Goal: Transaction & Acquisition: Book appointment/travel/reservation

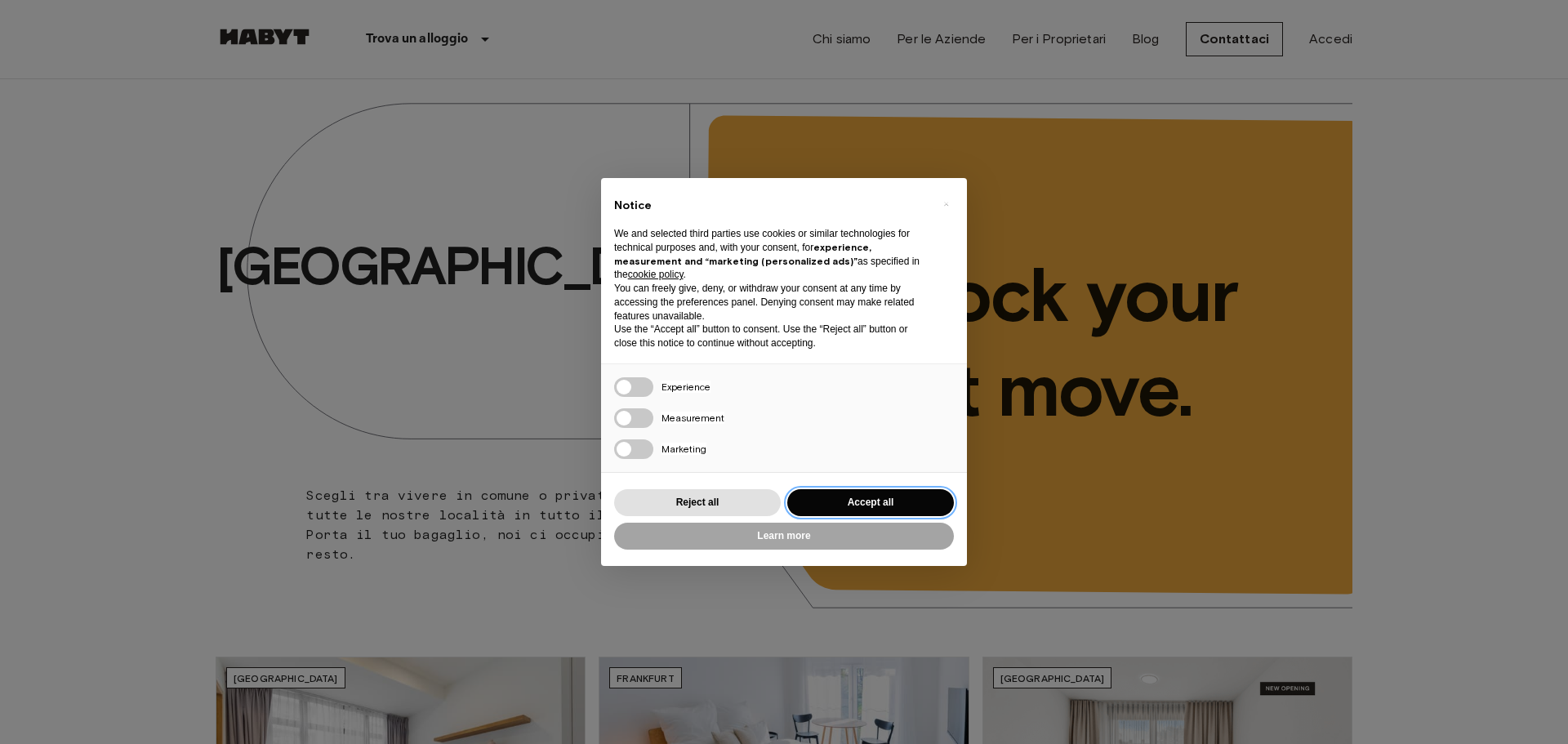
click at [834, 497] on button "Accept all" at bounding box center [870, 502] width 167 height 27
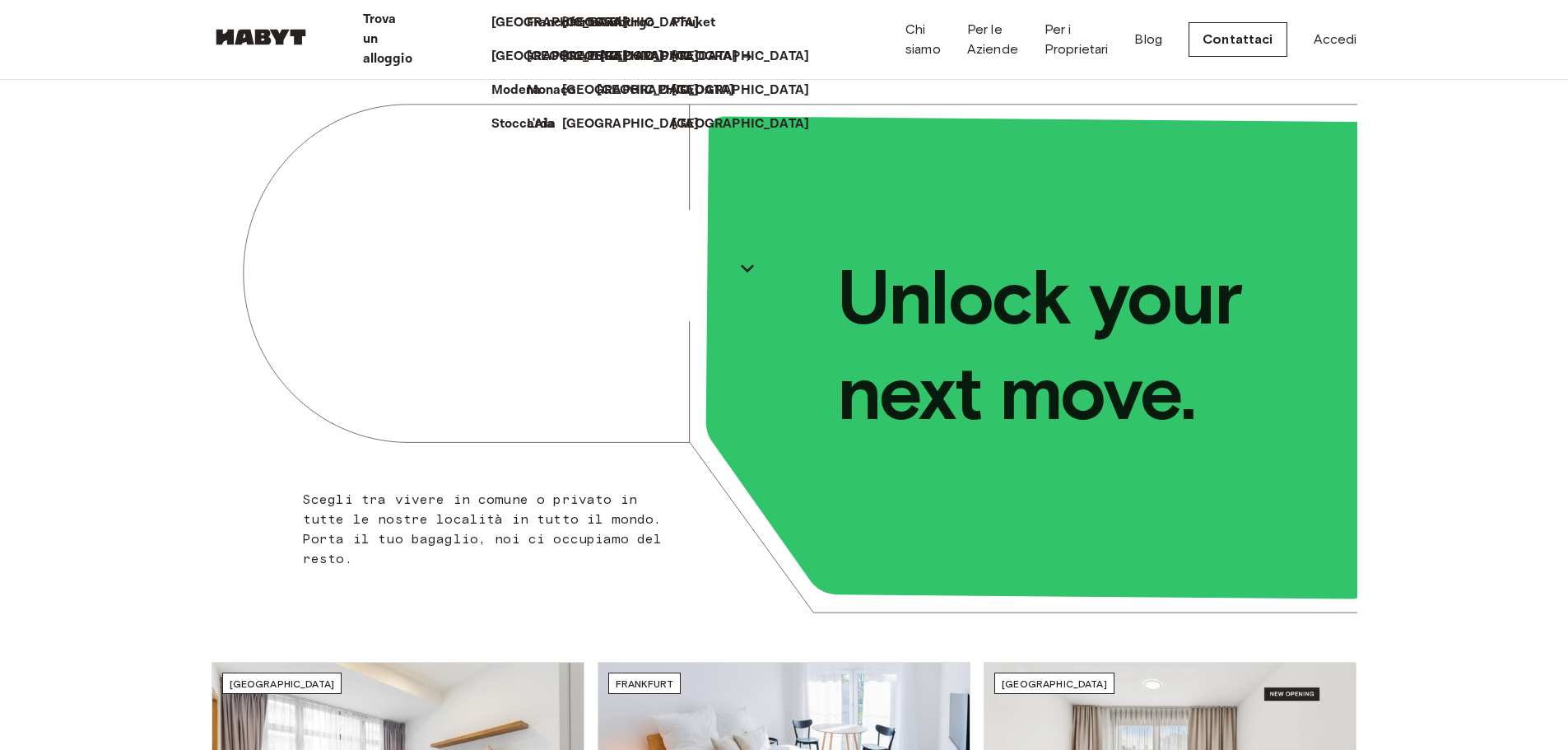
click at [600, 67] on p "[GEOGRAPHIC_DATA]" at bounding box center [669, 56] width 137 height 20
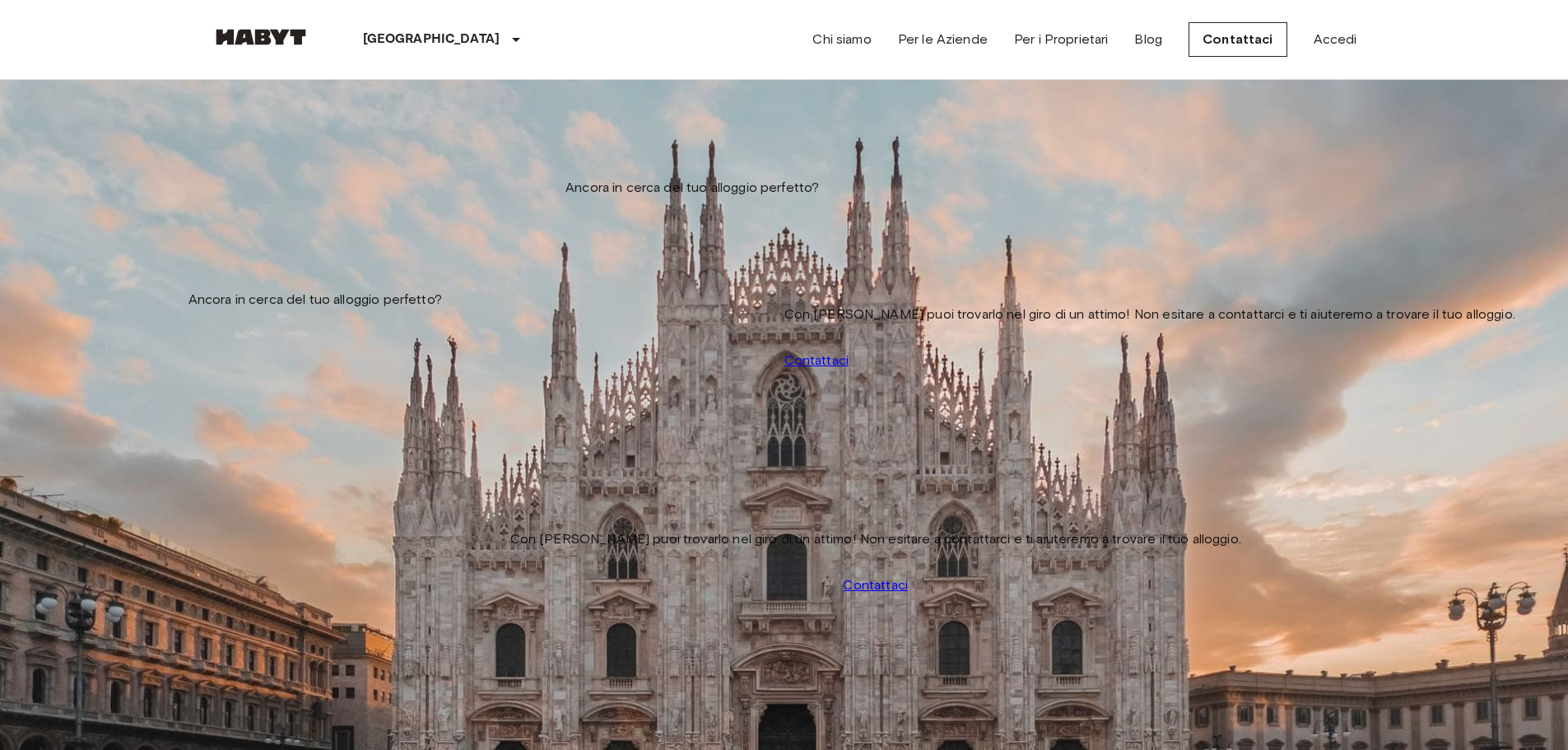
drag, startPoint x: 153, startPoint y: 414, endPoint x: 158, endPoint y: 390, distance: 24.5
drag, startPoint x: 158, startPoint y: 390, endPoint x: 151, endPoint y: 542, distance: 152.2
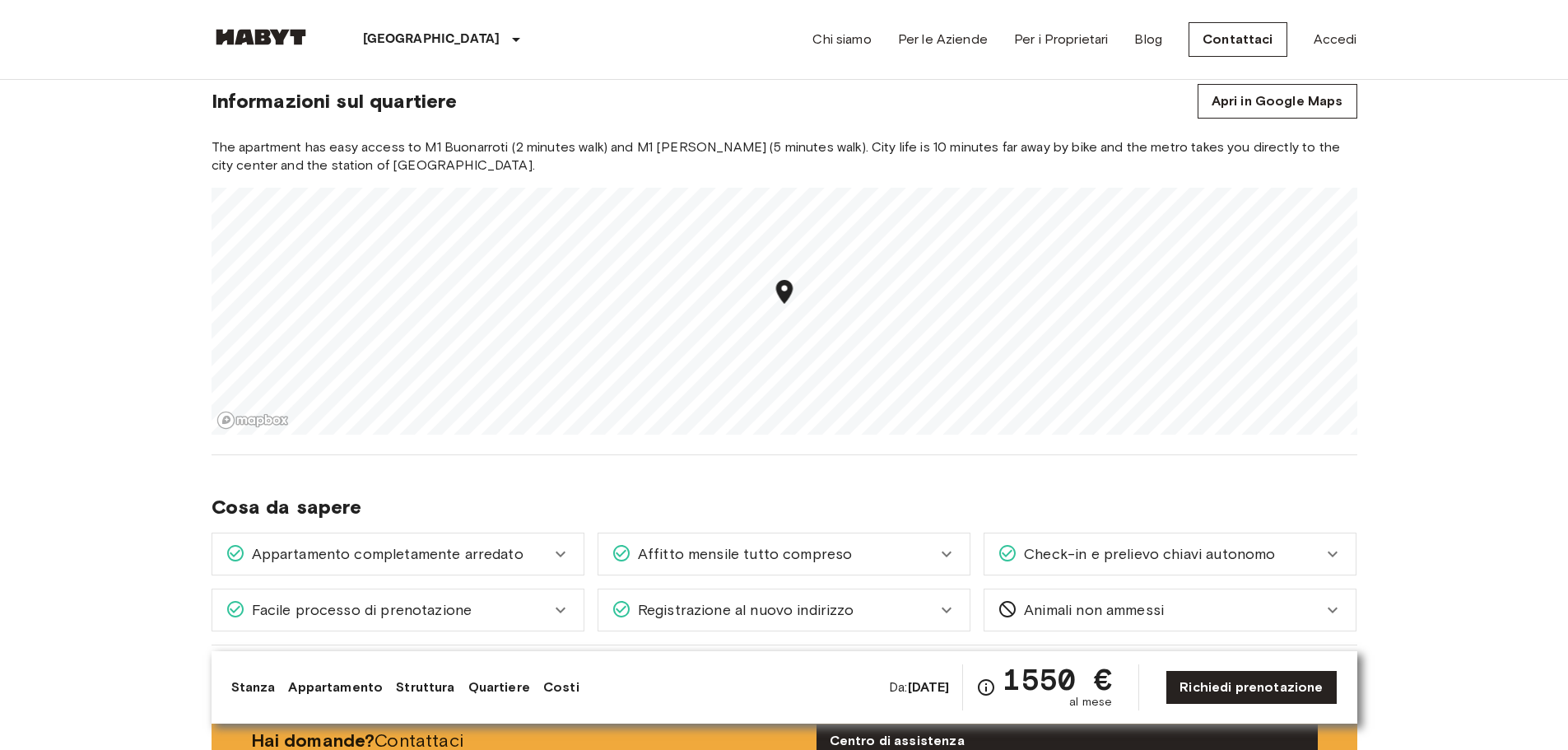
scroll to position [988, 0]
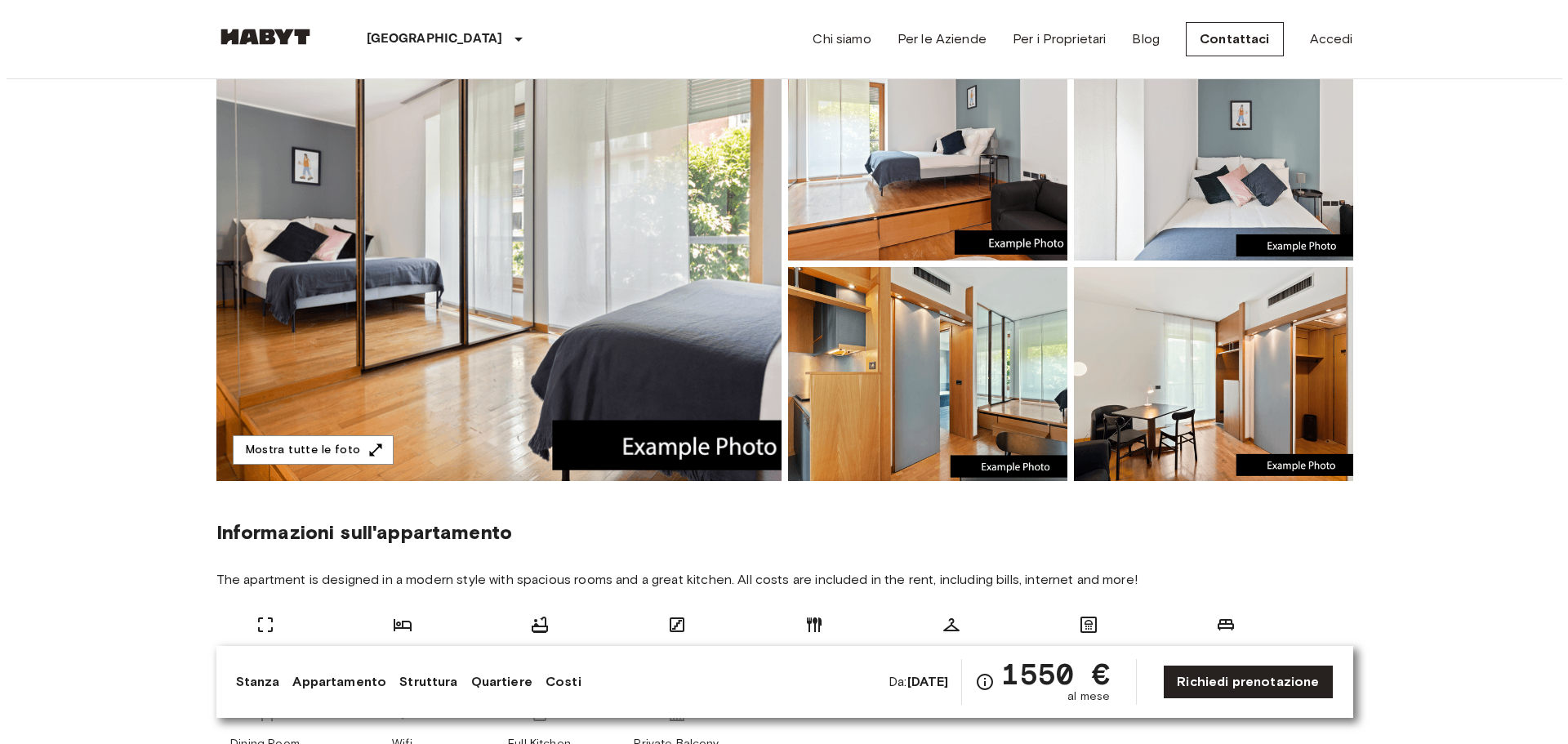
scroll to position [245, 0]
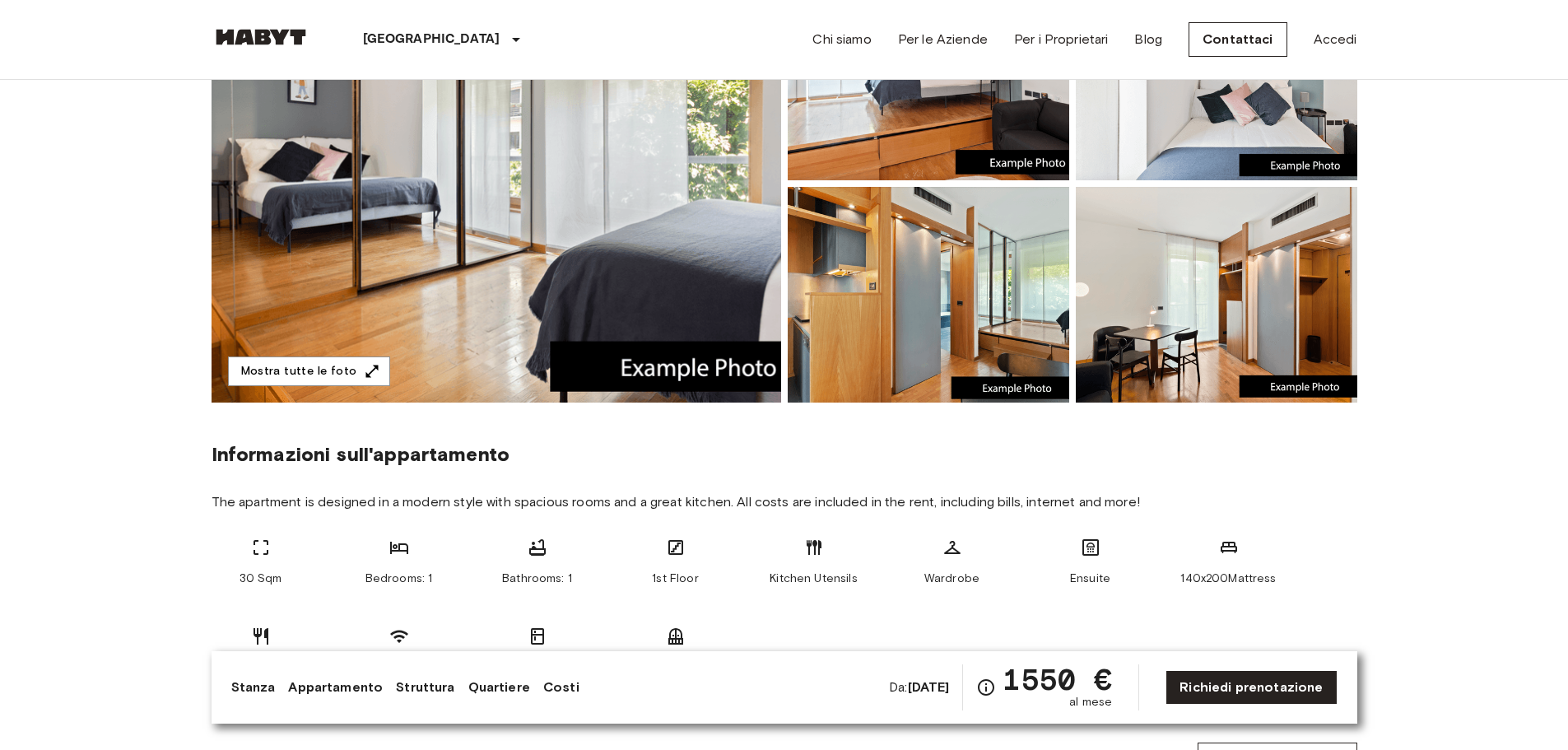
click at [955, 316] on img at bounding box center [929, 294] width 282 height 215
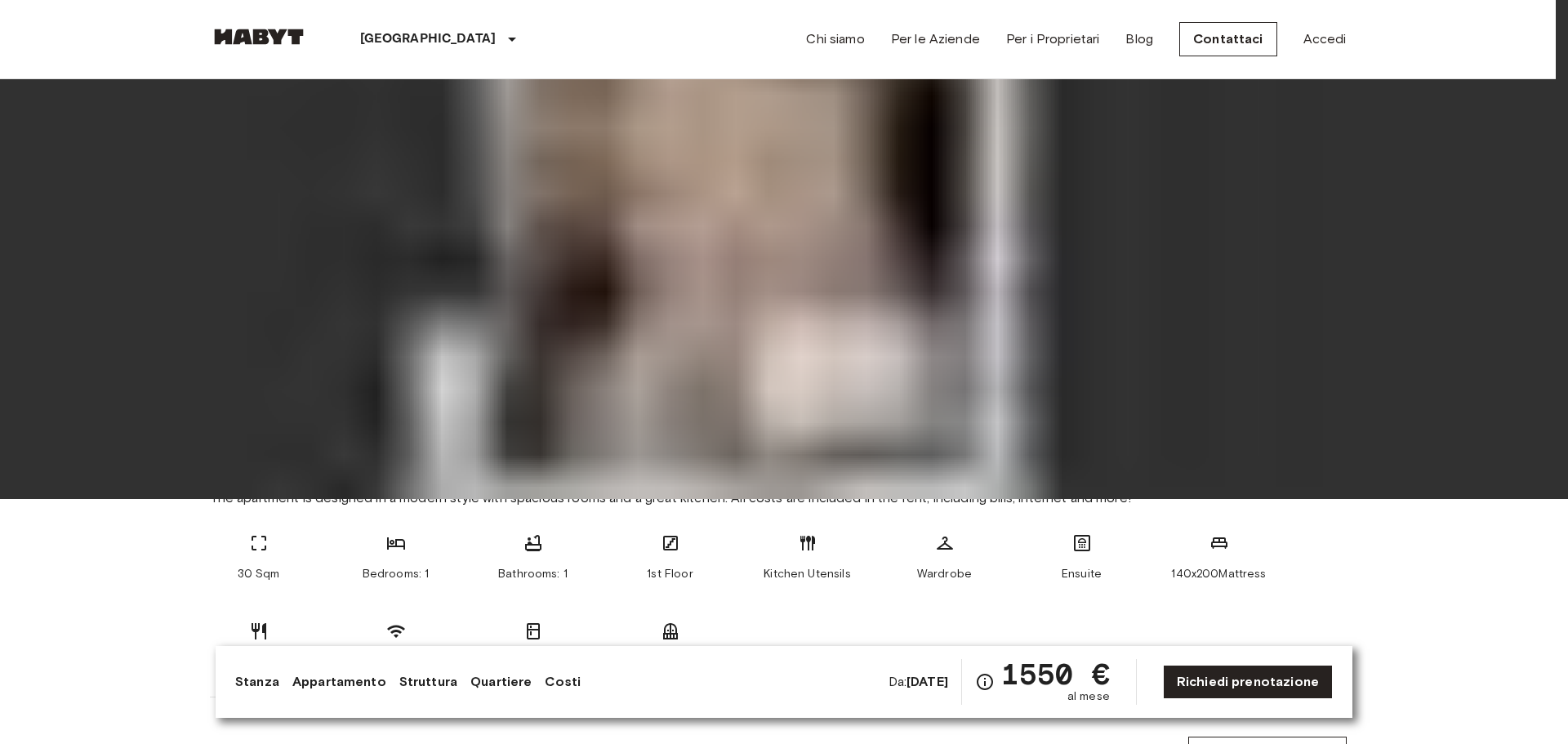
drag, startPoint x: 1165, startPoint y: 349, endPoint x: 678, endPoint y: 367, distance: 487.3
drag, startPoint x: 515, startPoint y: 396, endPoint x: 488, endPoint y: 394, distance: 27.1
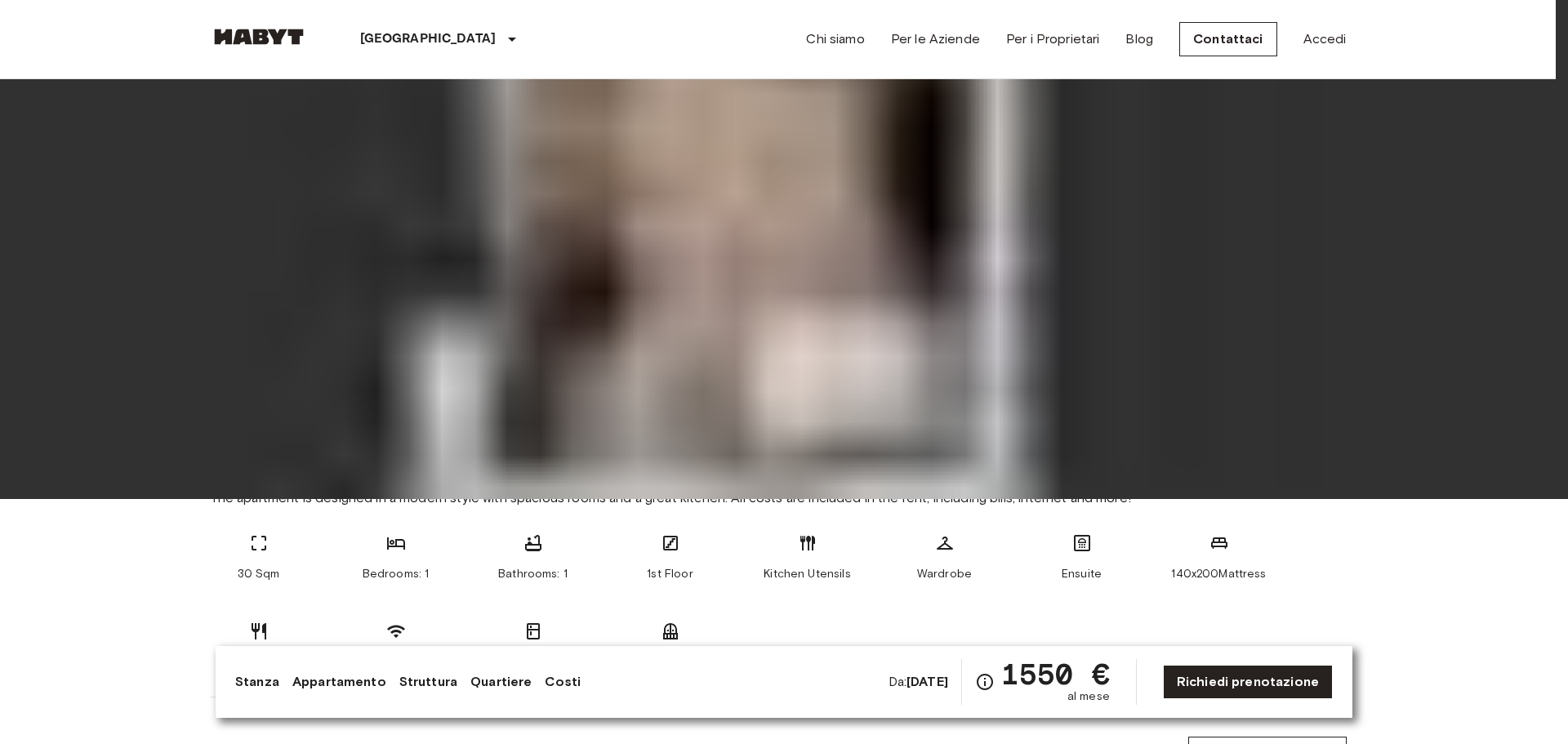
drag, startPoint x: 918, startPoint y: 369, endPoint x: 727, endPoint y: 373, distance: 191.0
drag, startPoint x: 1078, startPoint y: 364, endPoint x: 294, endPoint y: 385, distance: 784.3
drag, startPoint x: 864, startPoint y: 375, endPoint x: 250, endPoint y: 367, distance: 614.1
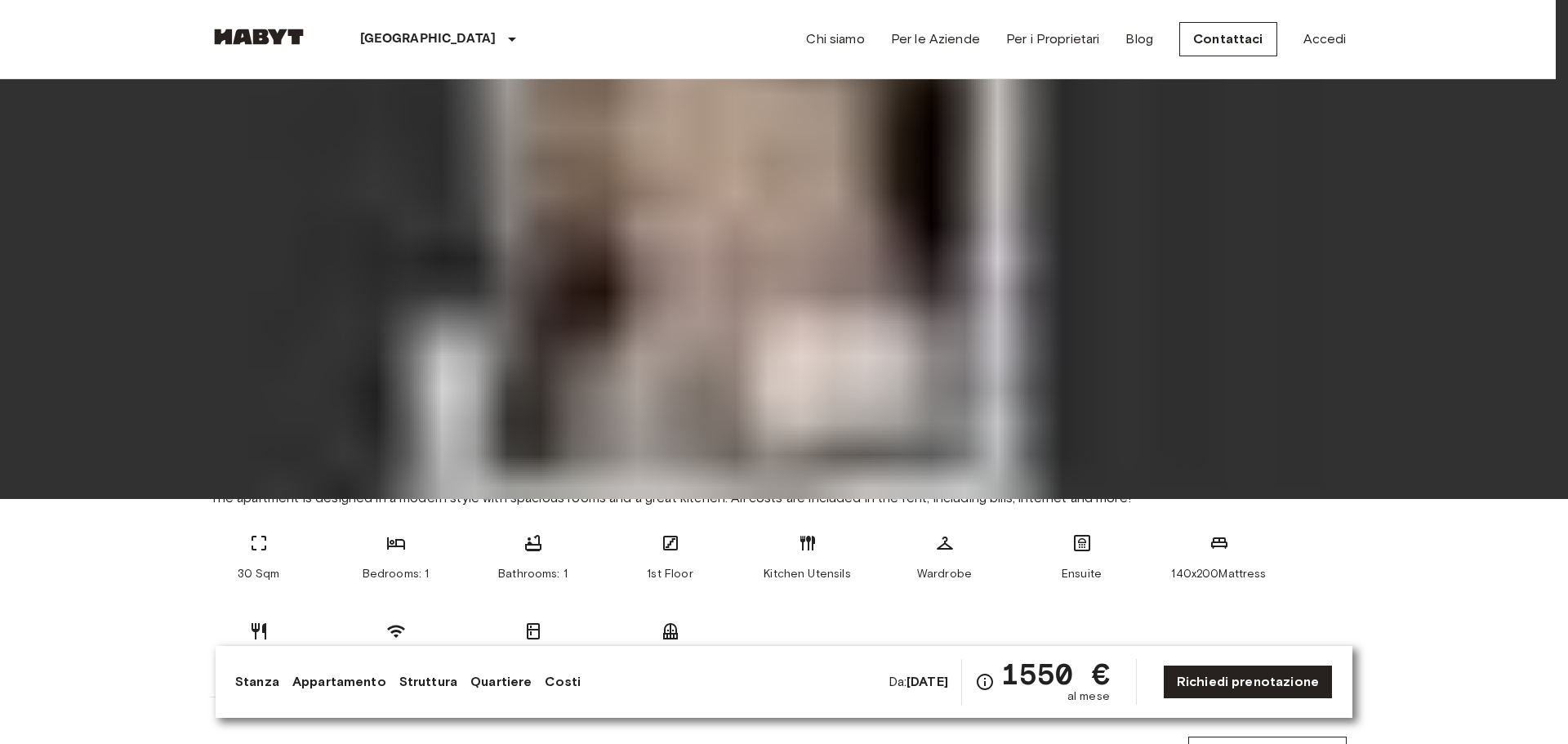
drag, startPoint x: 890, startPoint y: 362, endPoint x: 444, endPoint y: 350, distance: 446.2
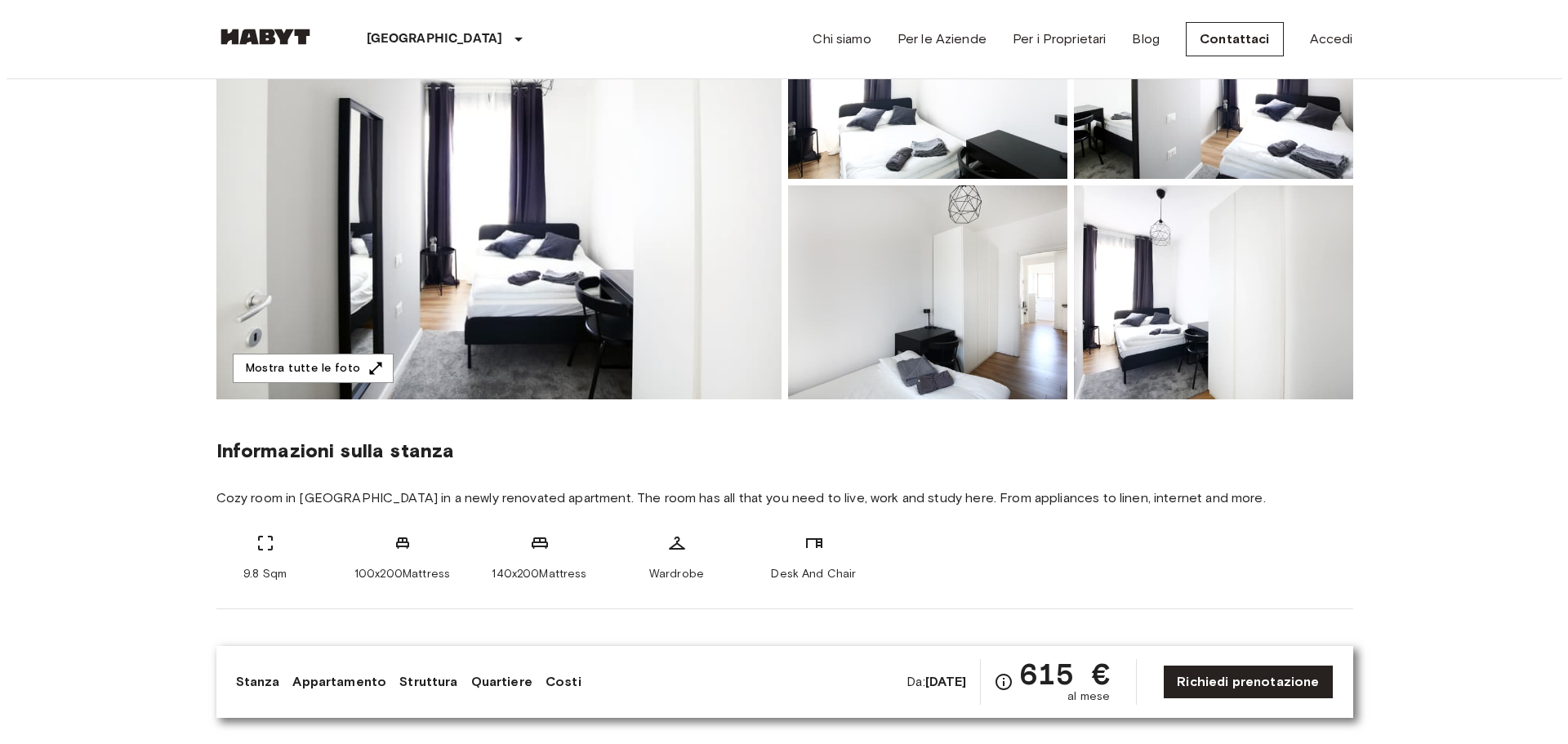
scroll to position [163, 0]
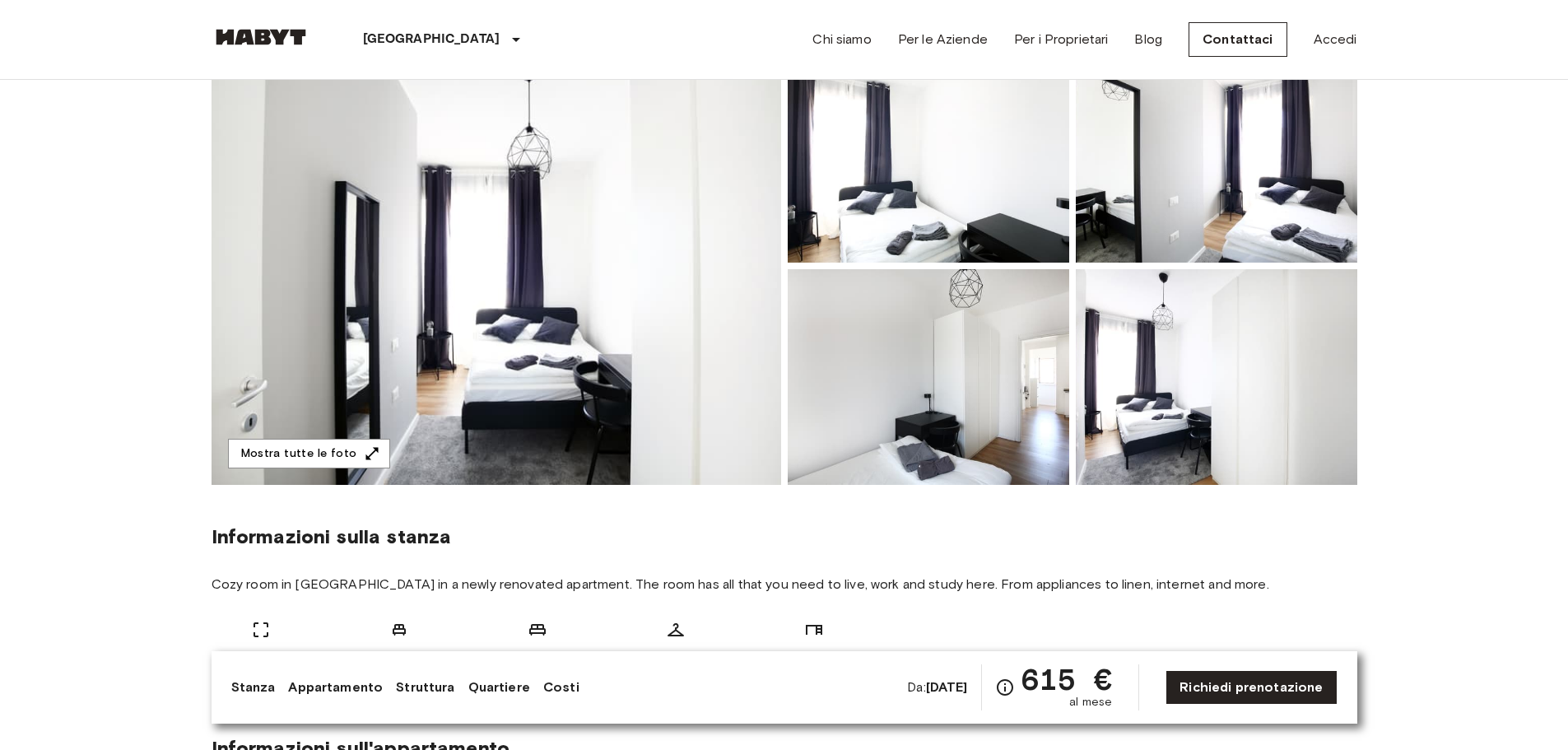
click at [601, 265] on img at bounding box center [496, 266] width 569 height 438
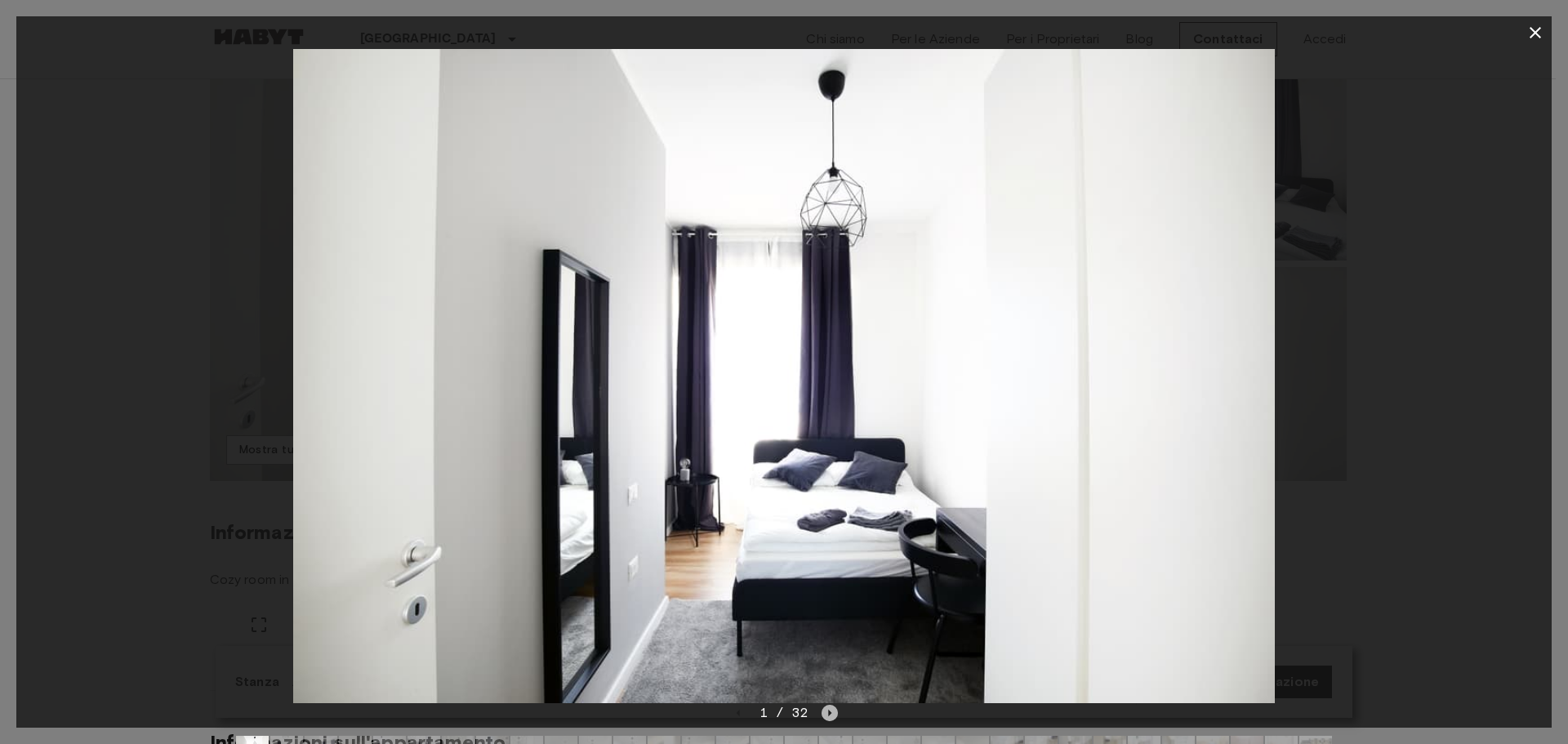
click at [827, 708] on icon "Next image" at bounding box center [829, 712] width 16 height 16
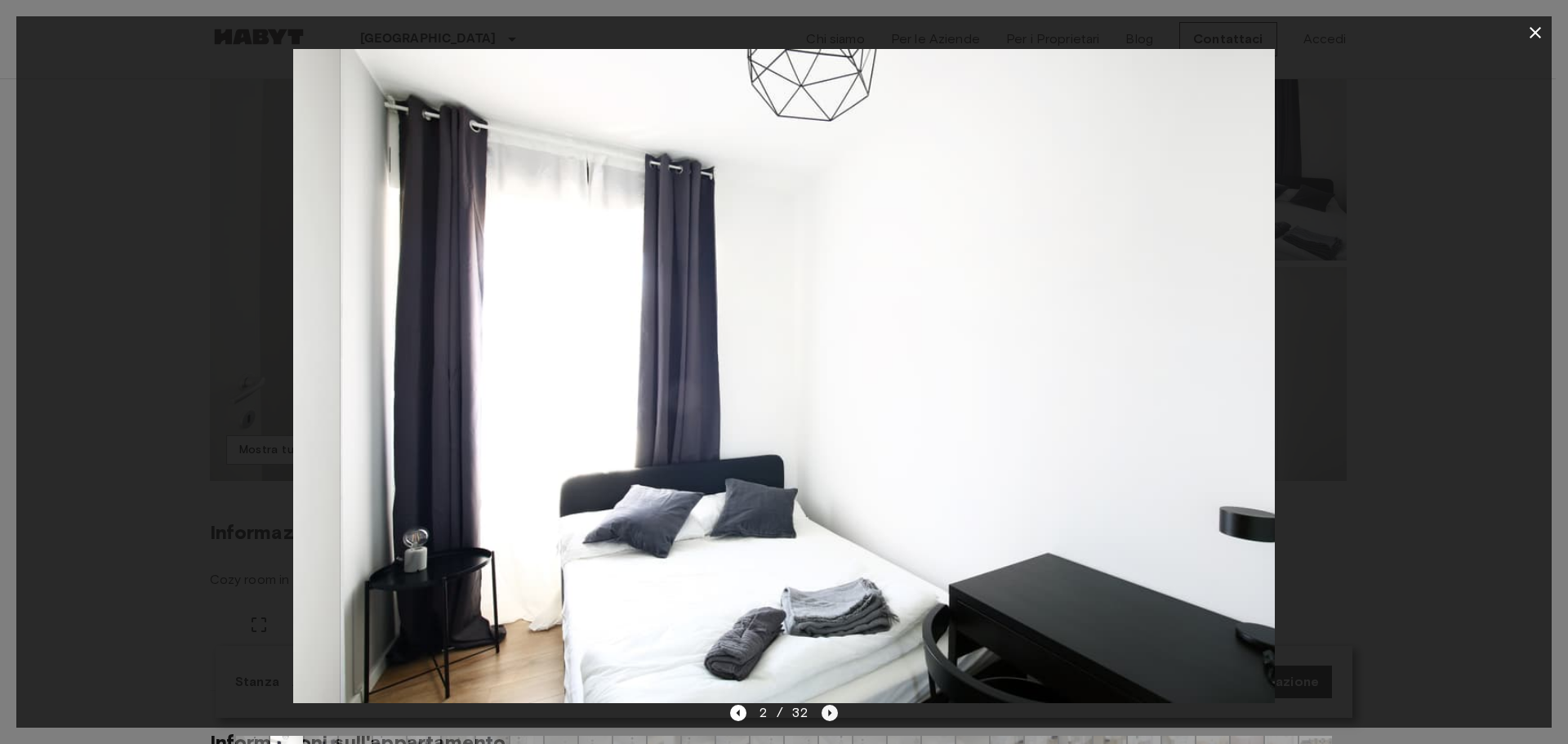
click at [827, 708] on icon "Next image" at bounding box center [829, 712] width 16 height 16
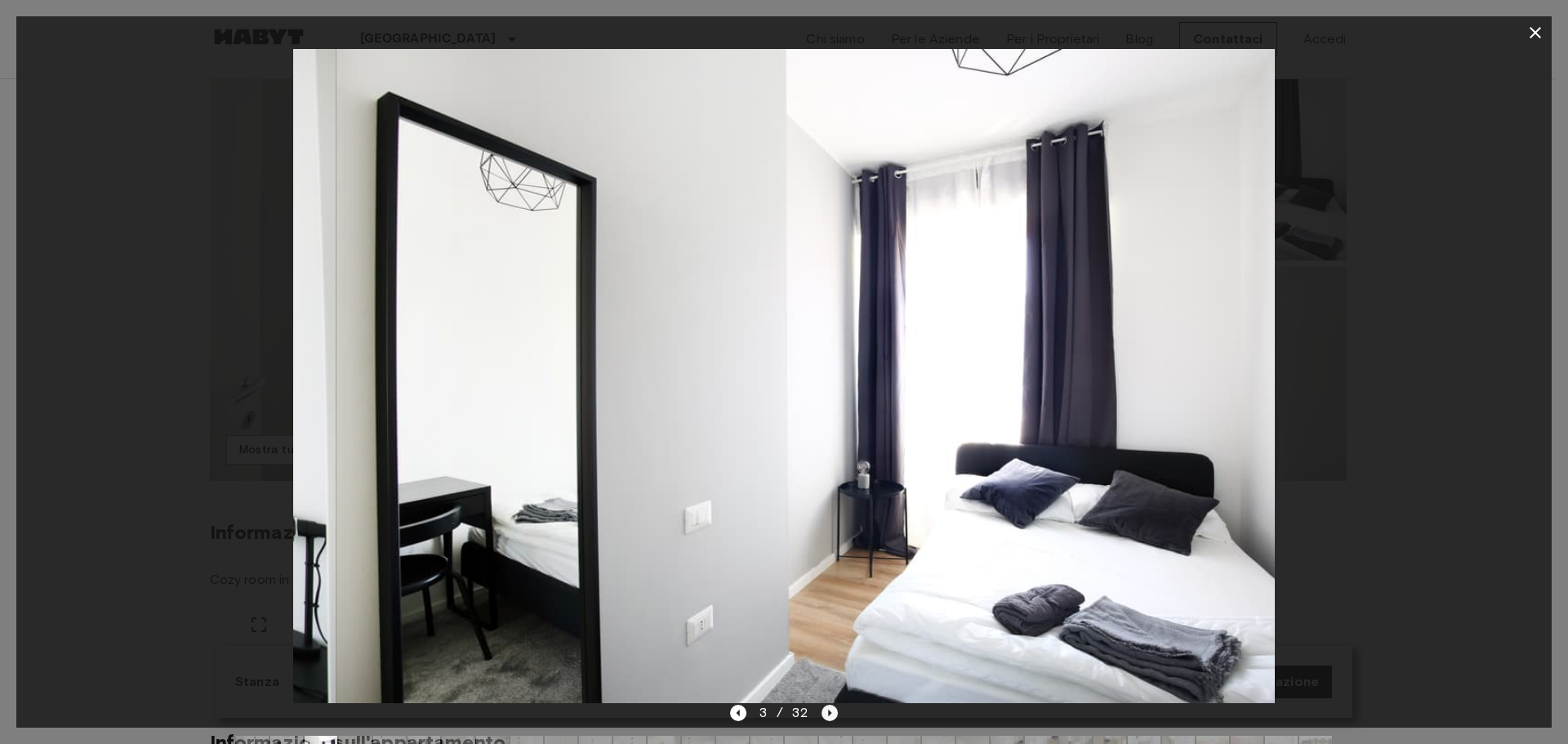
click at [828, 707] on icon "Next image" at bounding box center [829, 712] width 16 height 16
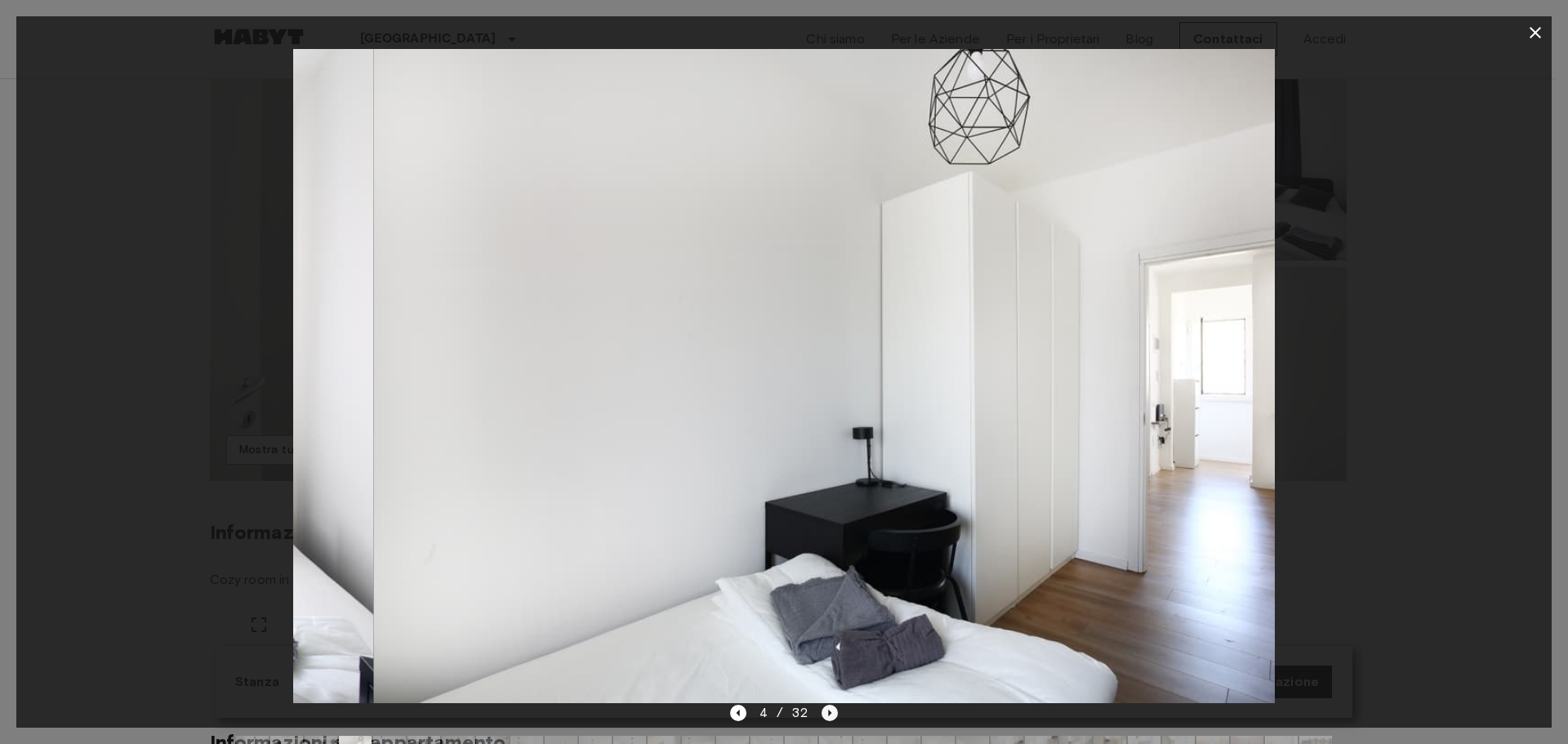
click at [828, 707] on icon "Next image" at bounding box center [829, 712] width 16 height 16
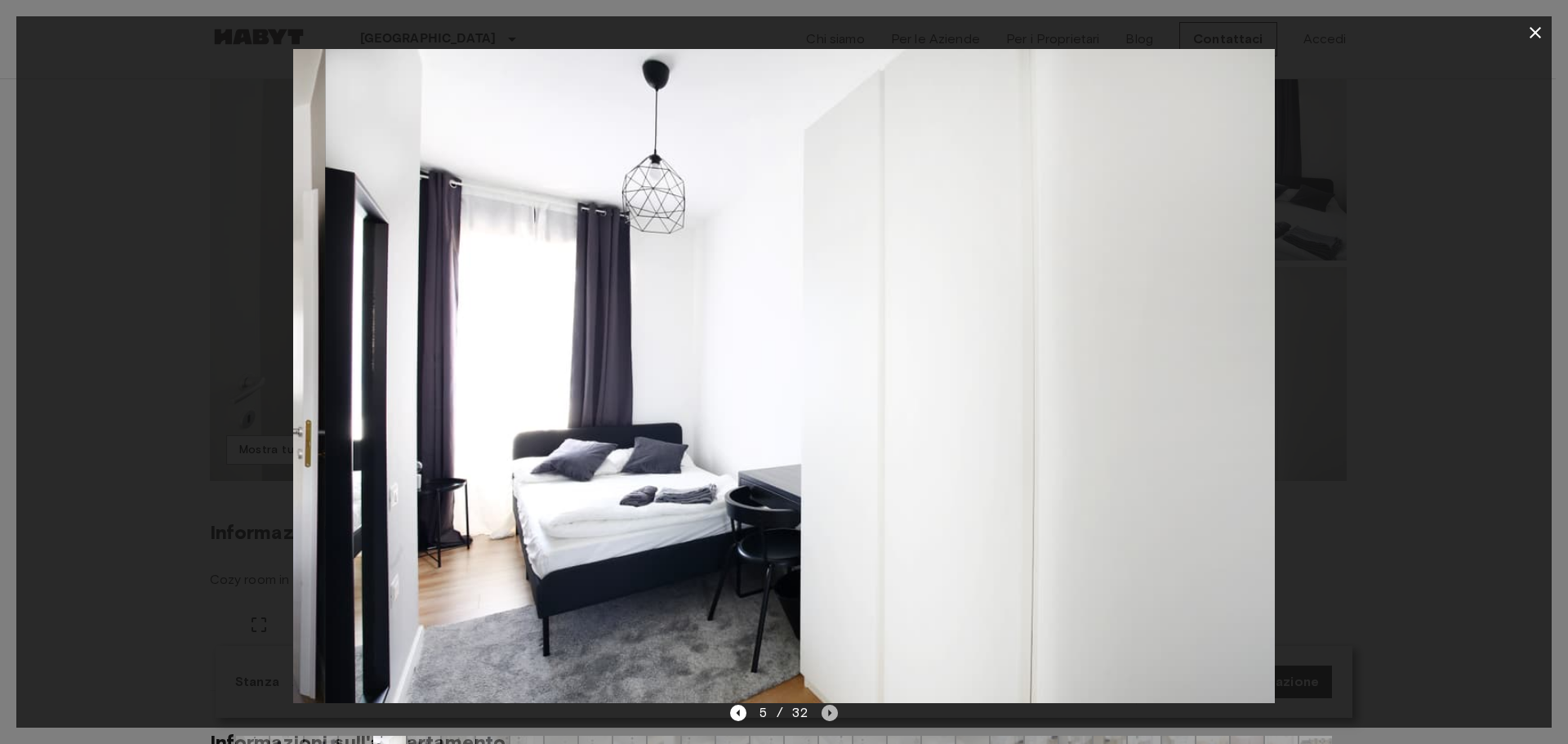
click at [829, 706] on icon "Next image" at bounding box center [829, 712] width 16 height 16
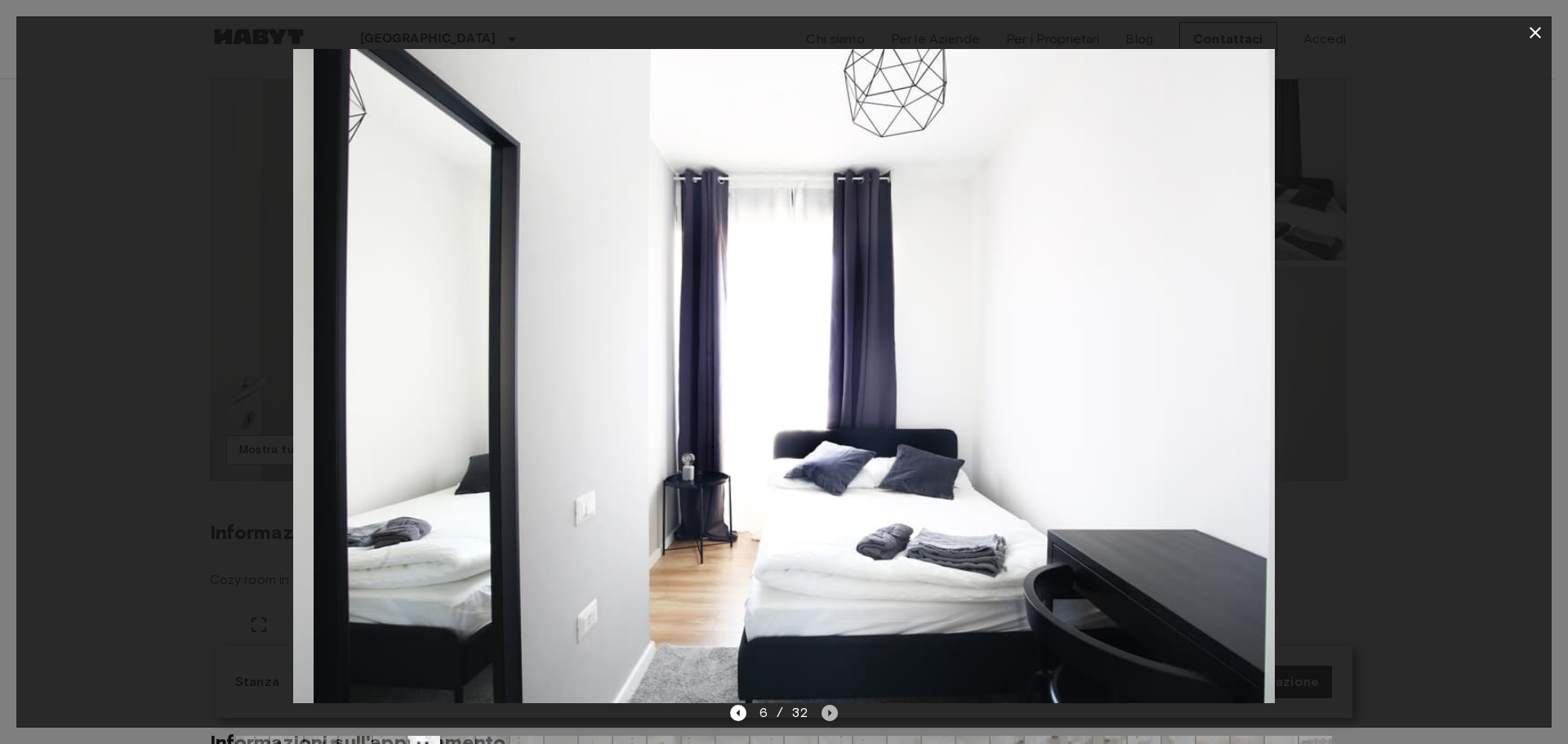
click at [829, 706] on icon "Next image" at bounding box center [829, 712] width 16 height 16
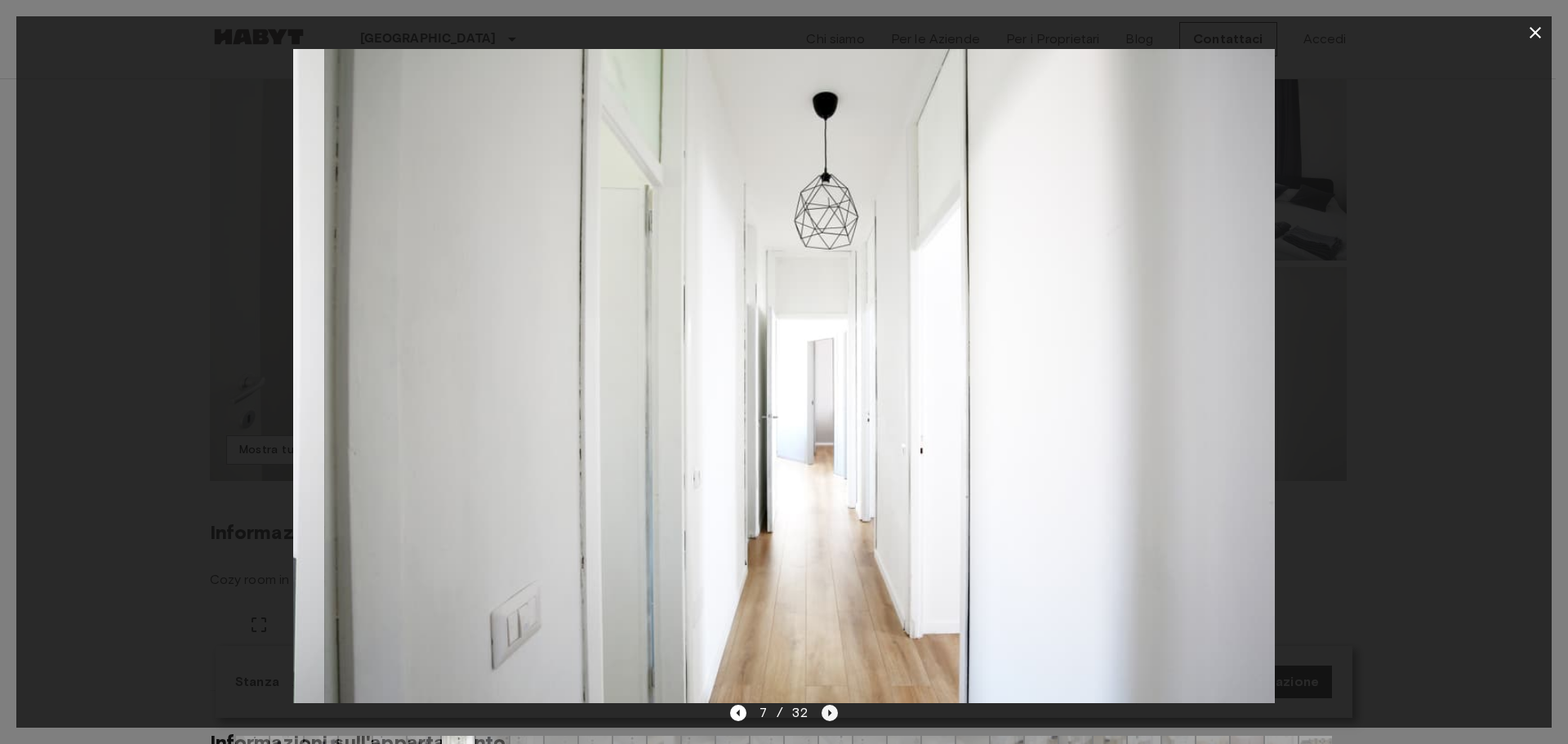
click at [829, 706] on icon "Next image" at bounding box center [829, 712] width 16 height 16
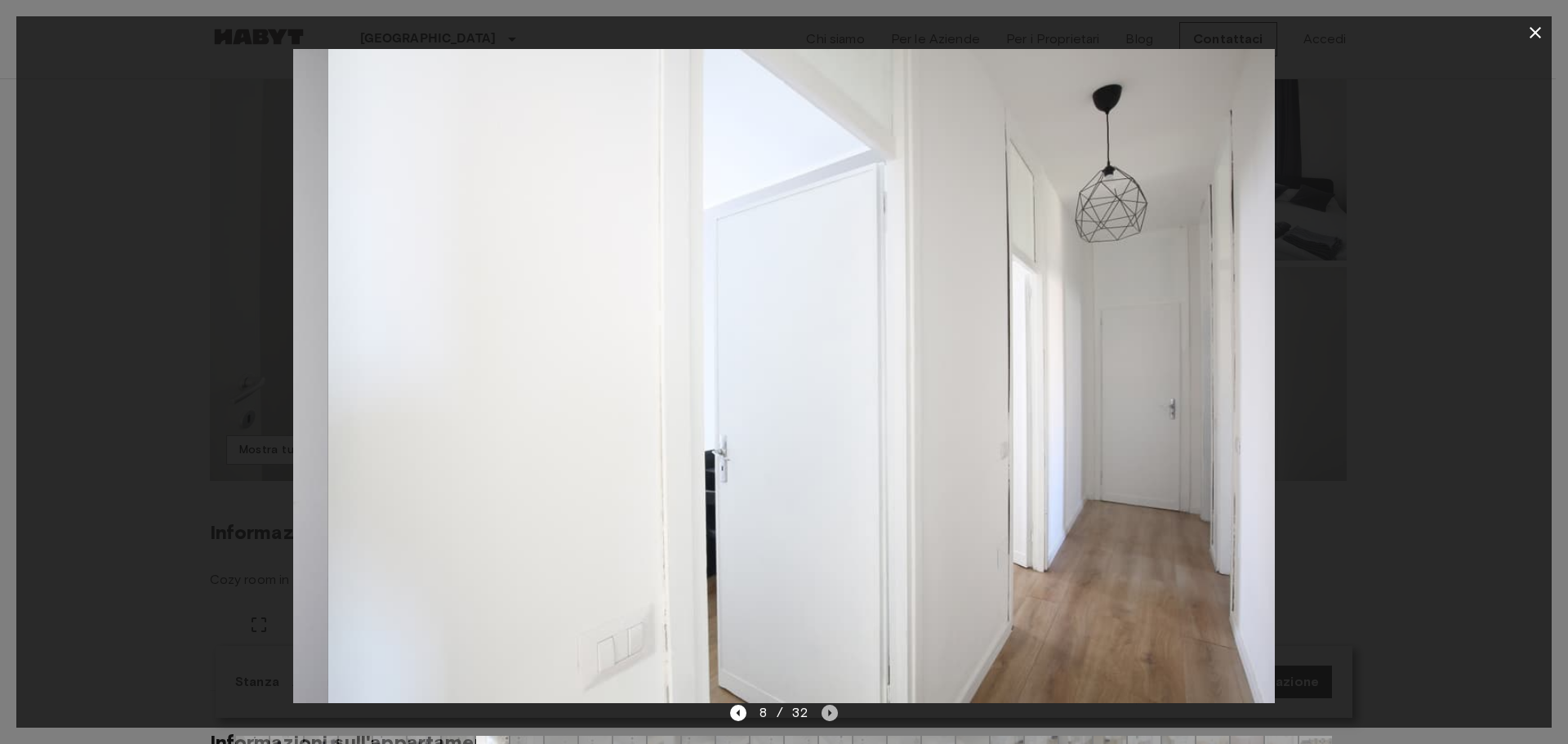
click at [829, 706] on icon "Next image" at bounding box center [829, 712] width 16 height 16
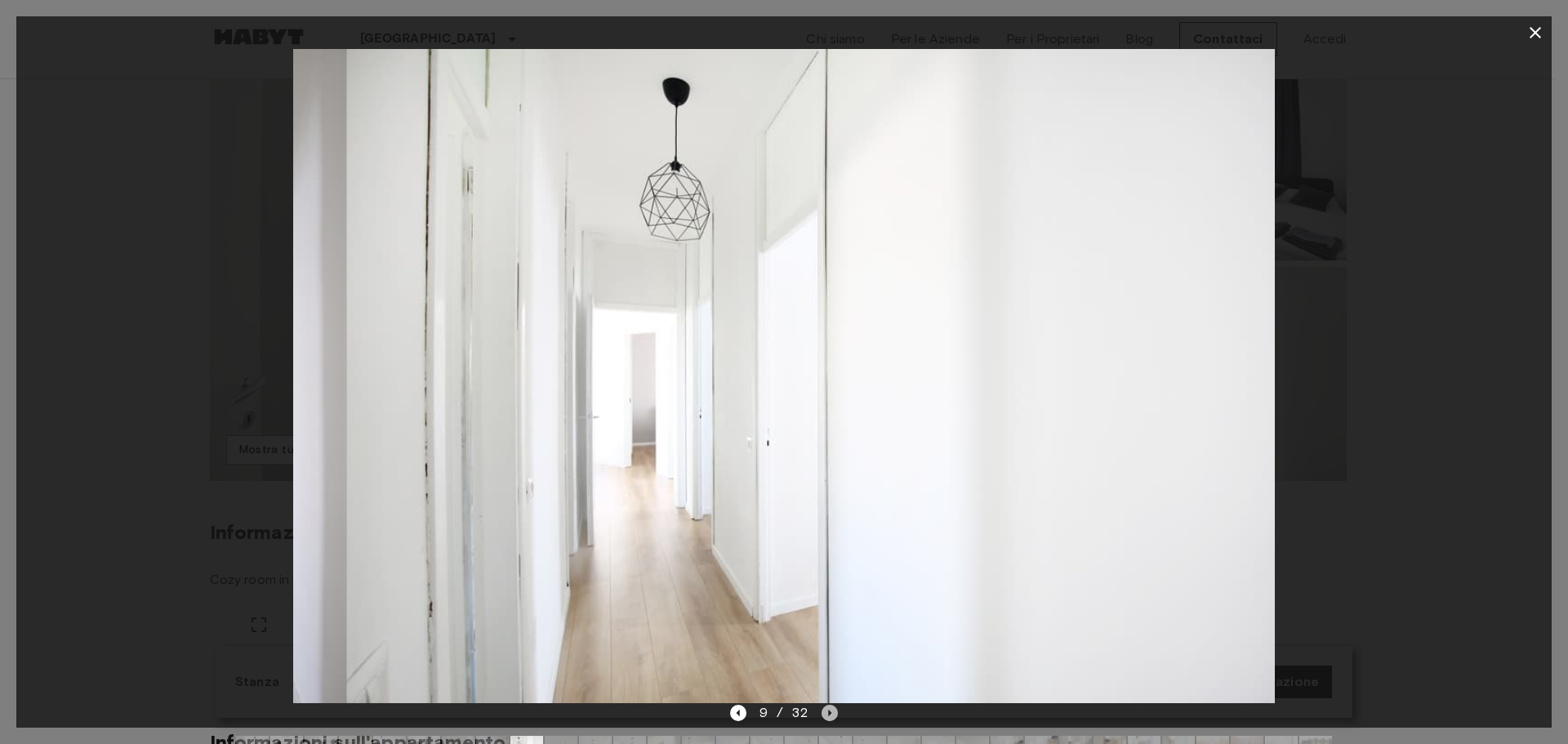
click at [829, 706] on icon "Next image" at bounding box center [829, 712] width 16 height 16
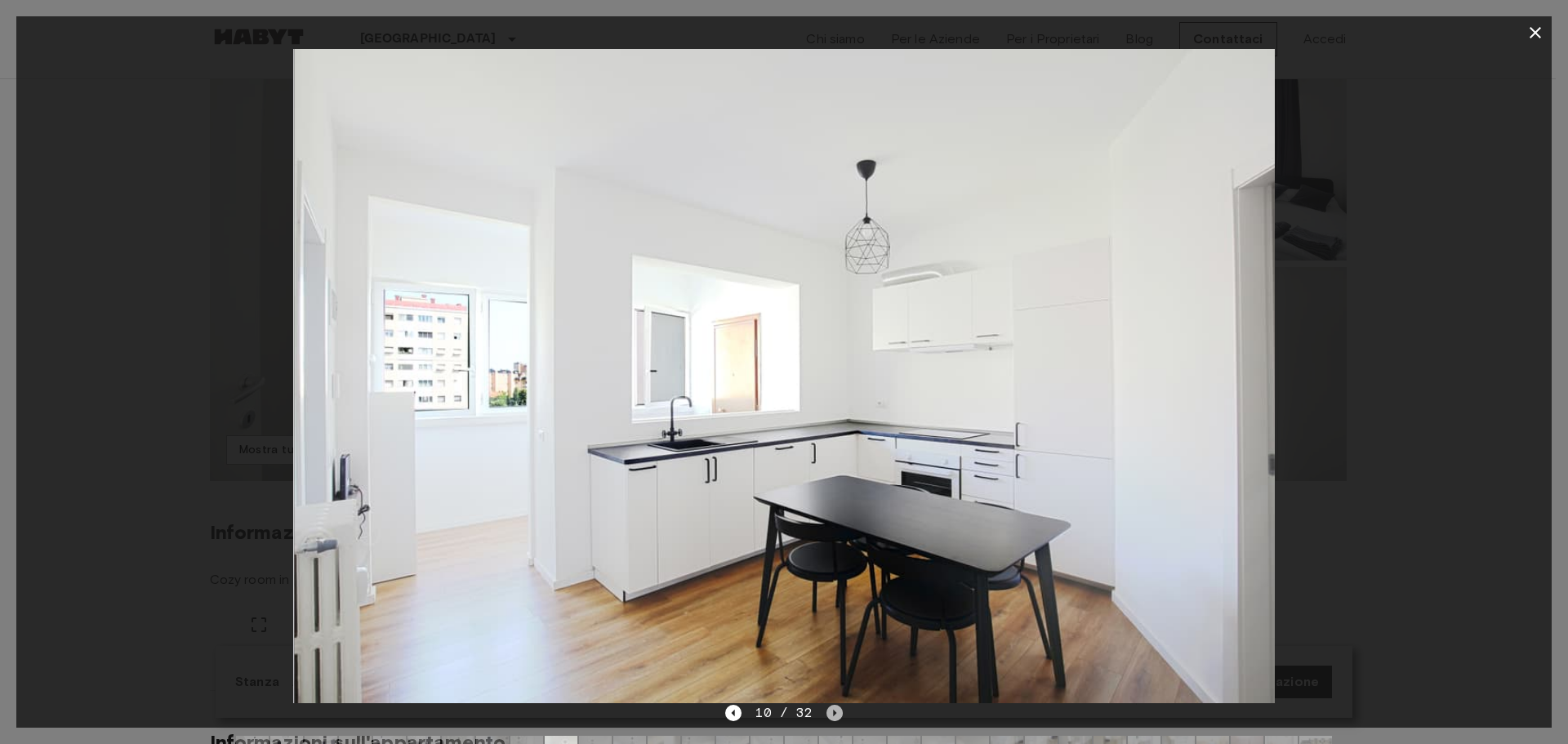
click at [829, 706] on icon "Next image" at bounding box center [834, 712] width 16 height 16
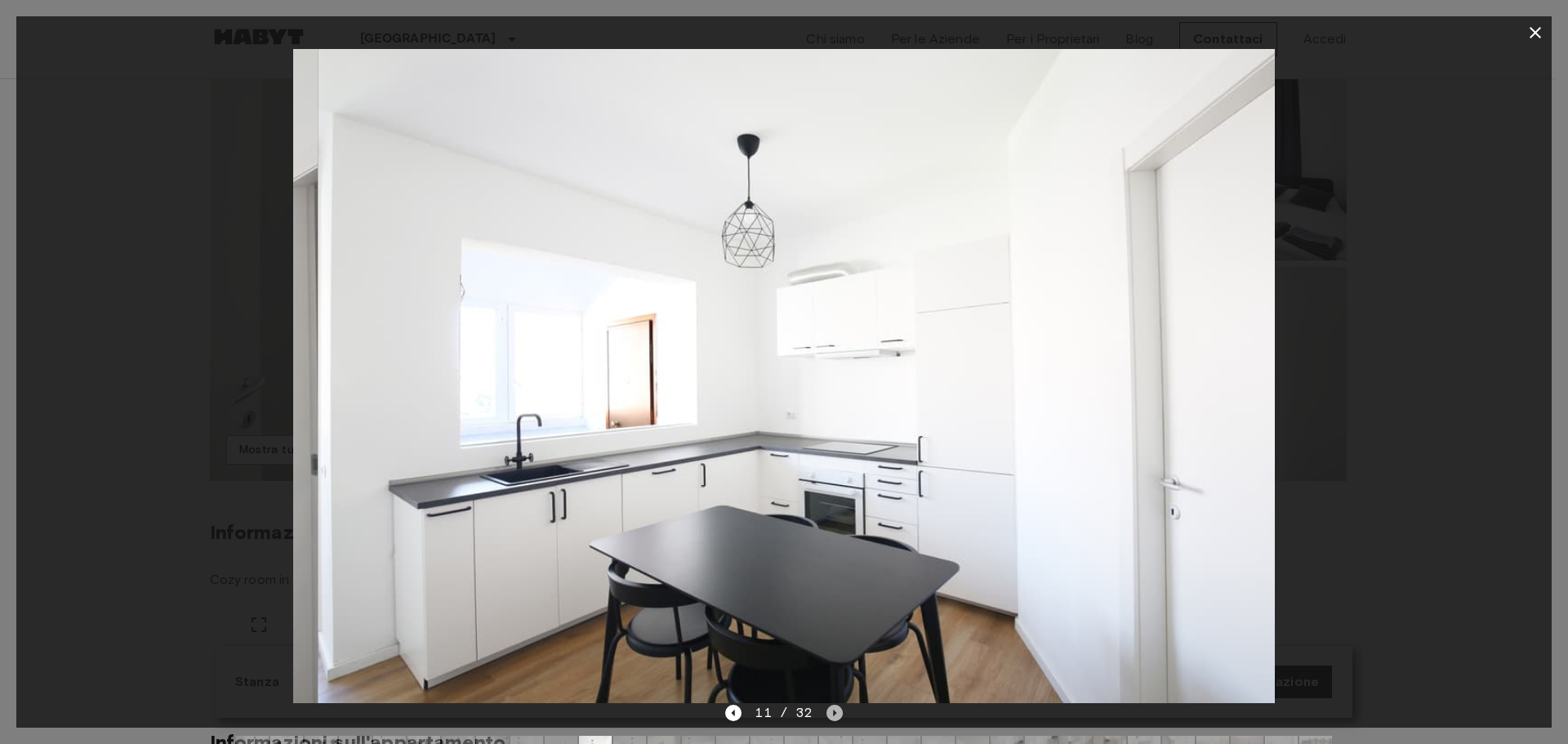
click at [829, 706] on icon "Next image" at bounding box center [834, 712] width 16 height 16
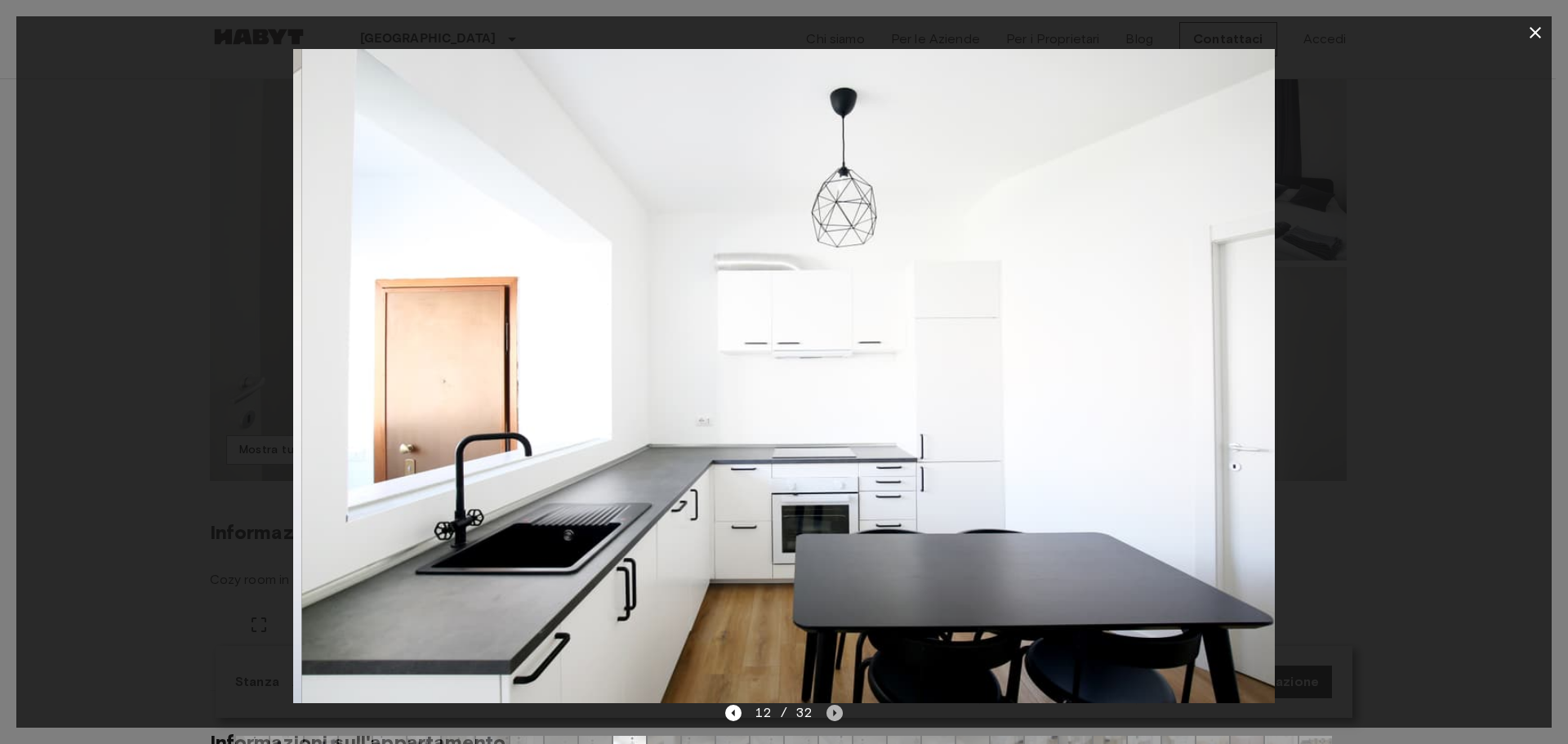
click at [829, 706] on icon "Next image" at bounding box center [834, 712] width 16 height 16
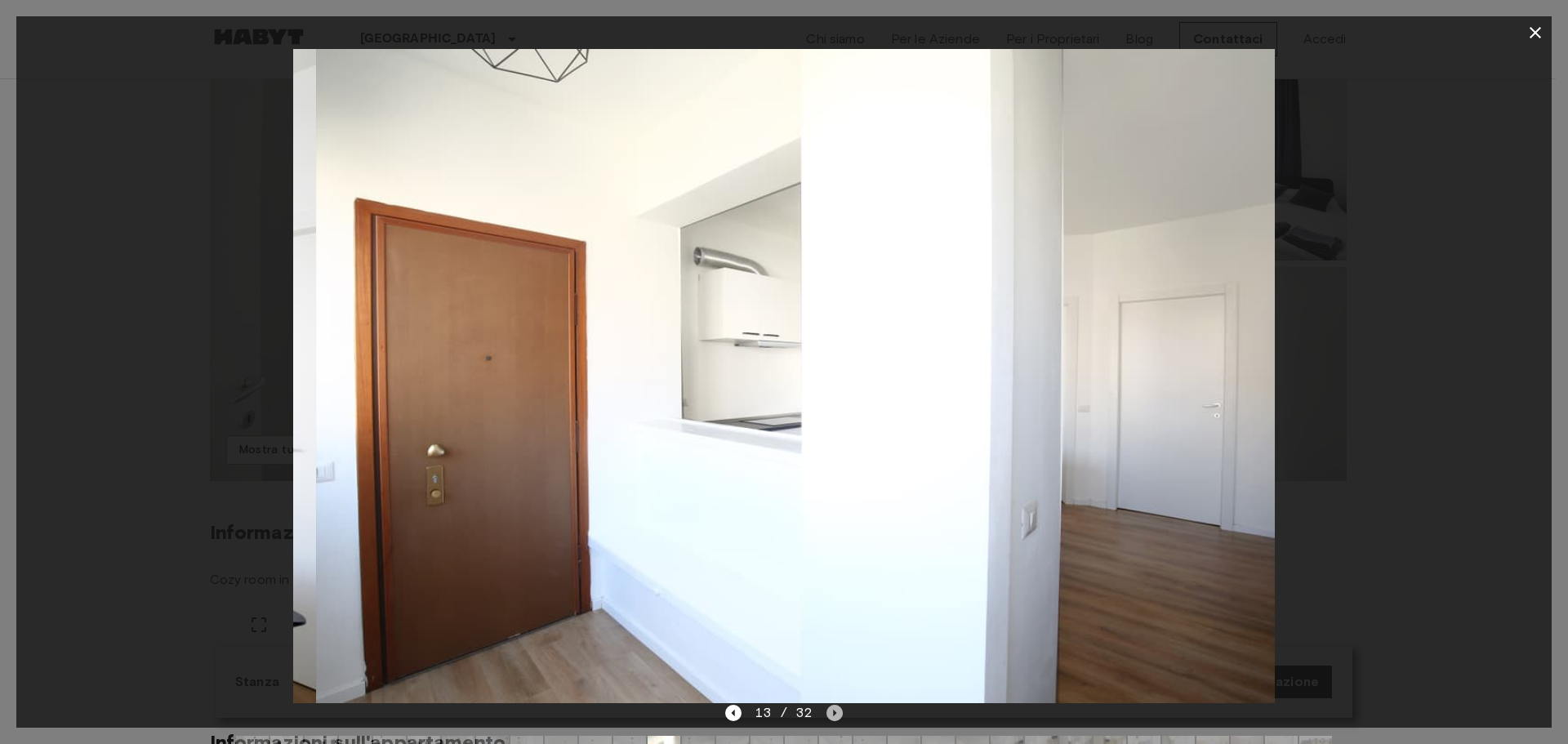
click at [829, 706] on icon "Next image" at bounding box center [834, 712] width 16 height 16
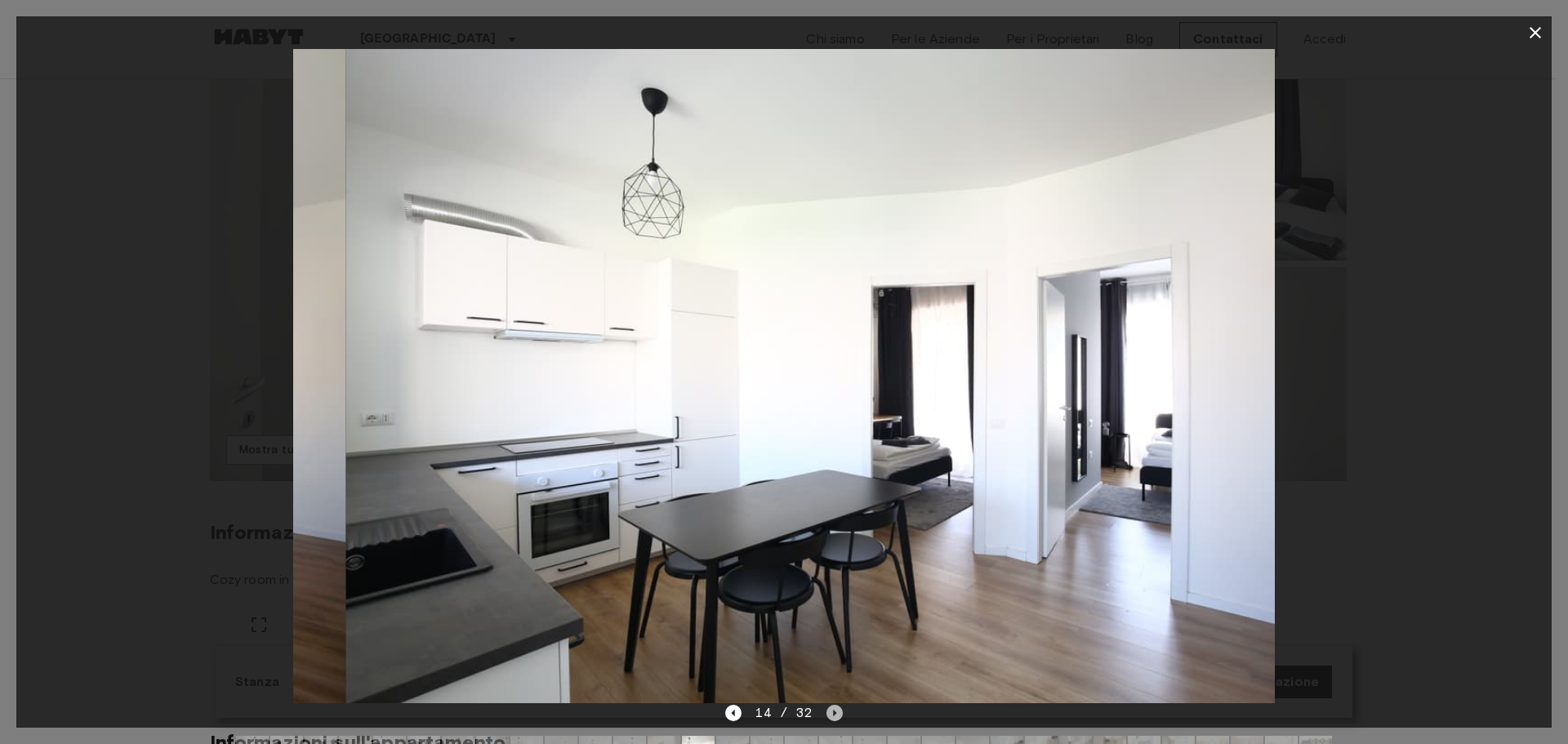
click at [829, 706] on icon "Next image" at bounding box center [834, 712] width 16 height 16
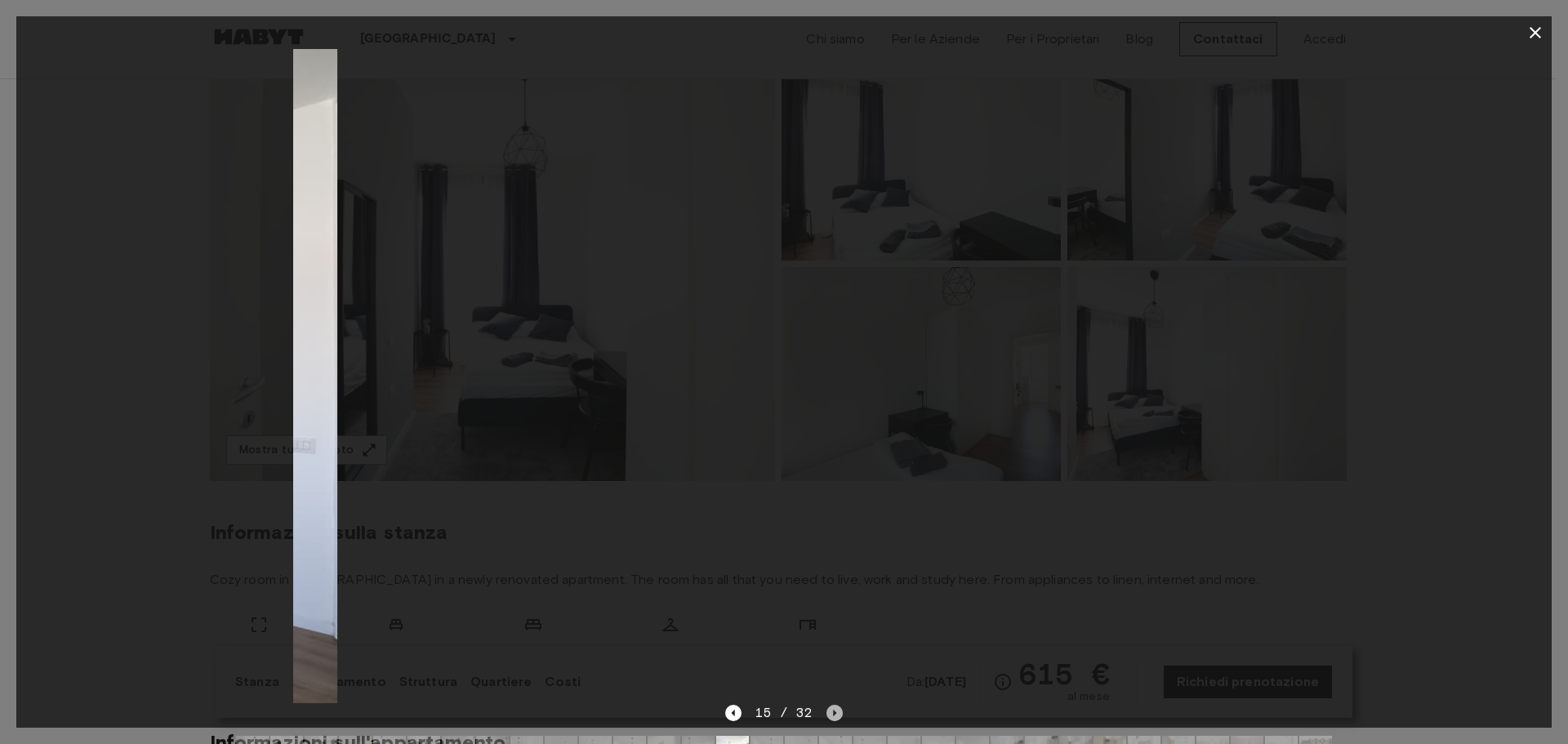
click at [829, 706] on icon "Next image" at bounding box center [834, 712] width 16 height 16
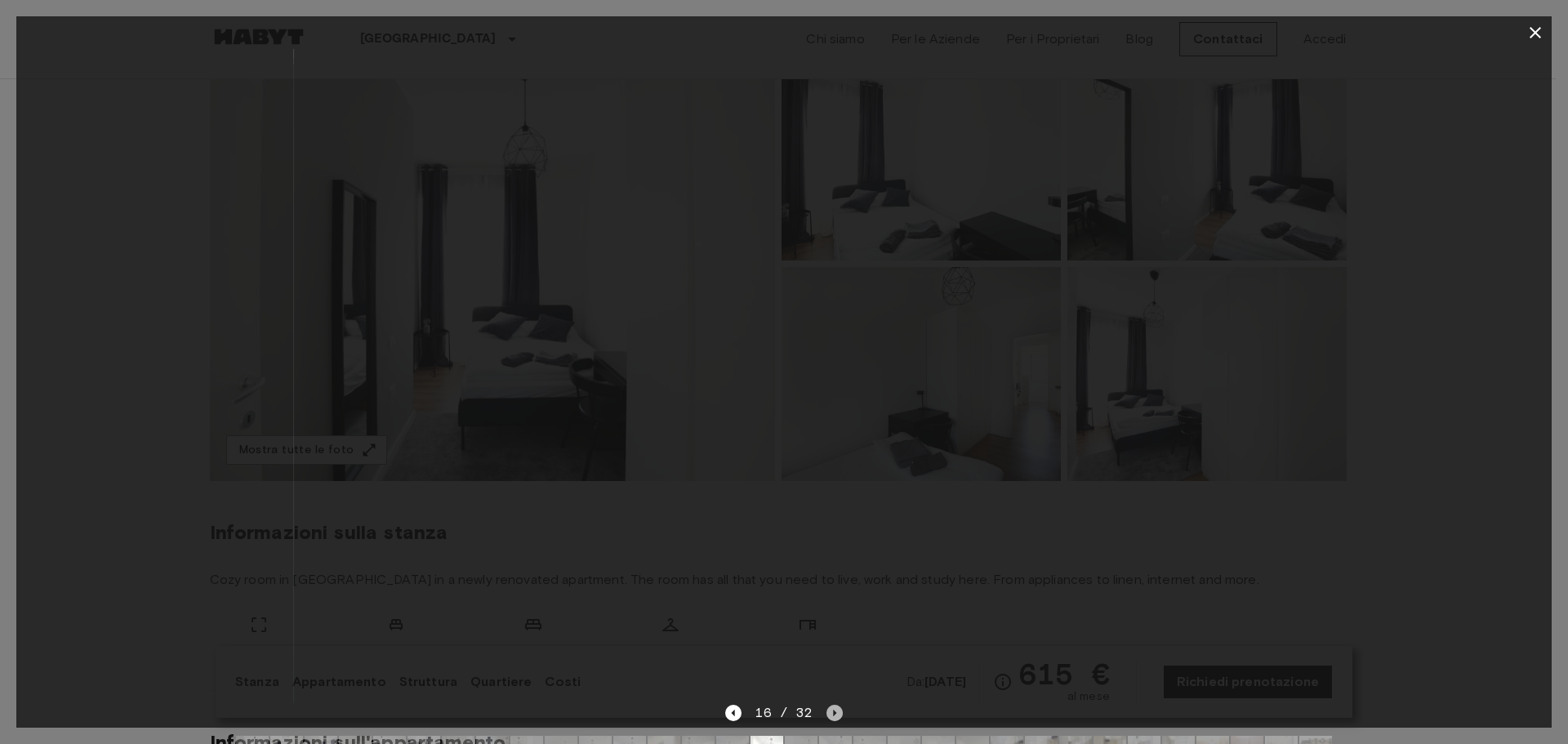
click at [837, 711] on icon "Next image" at bounding box center [834, 712] width 16 height 16
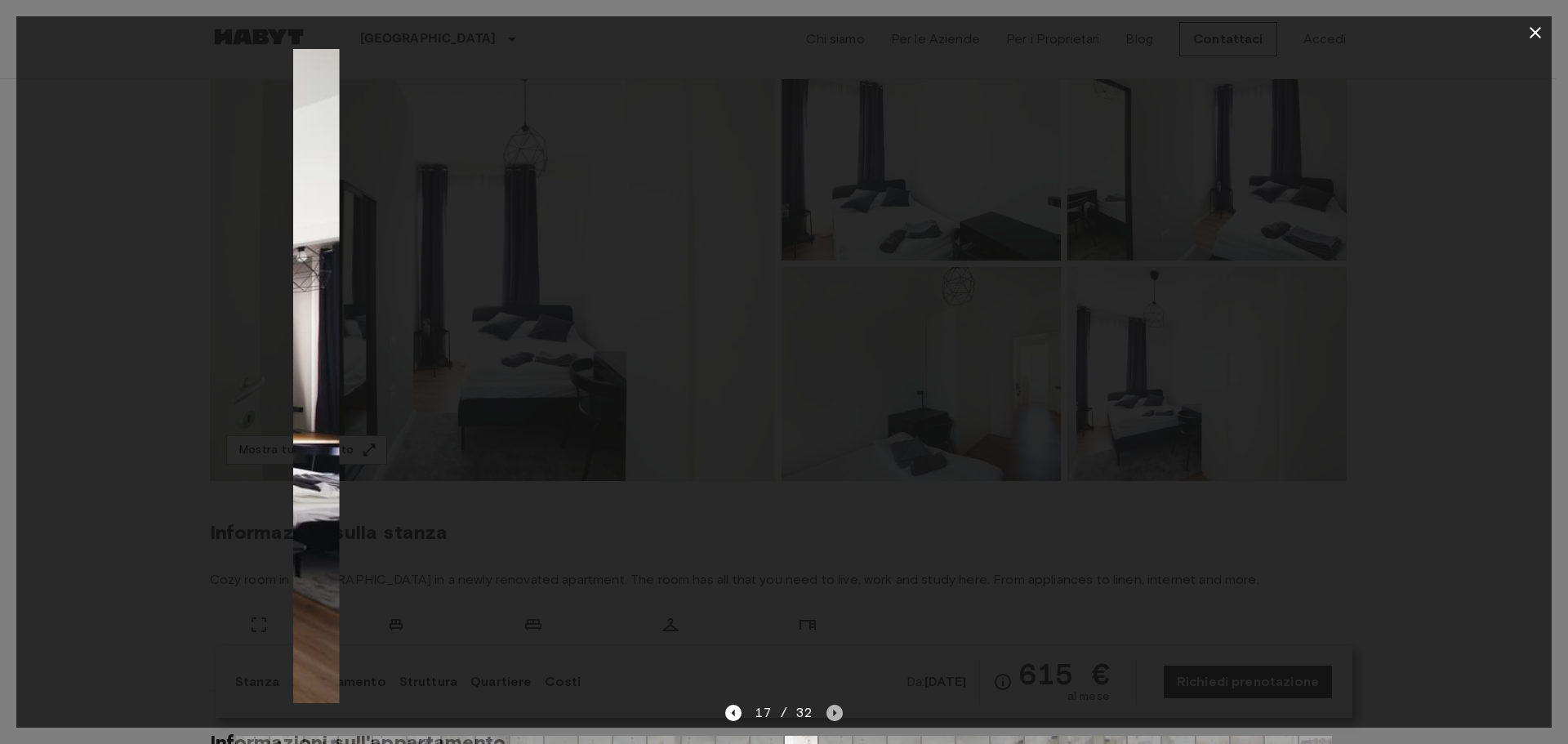
click at [837, 711] on icon "Next image" at bounding box center [834, 712] width 16 height 16
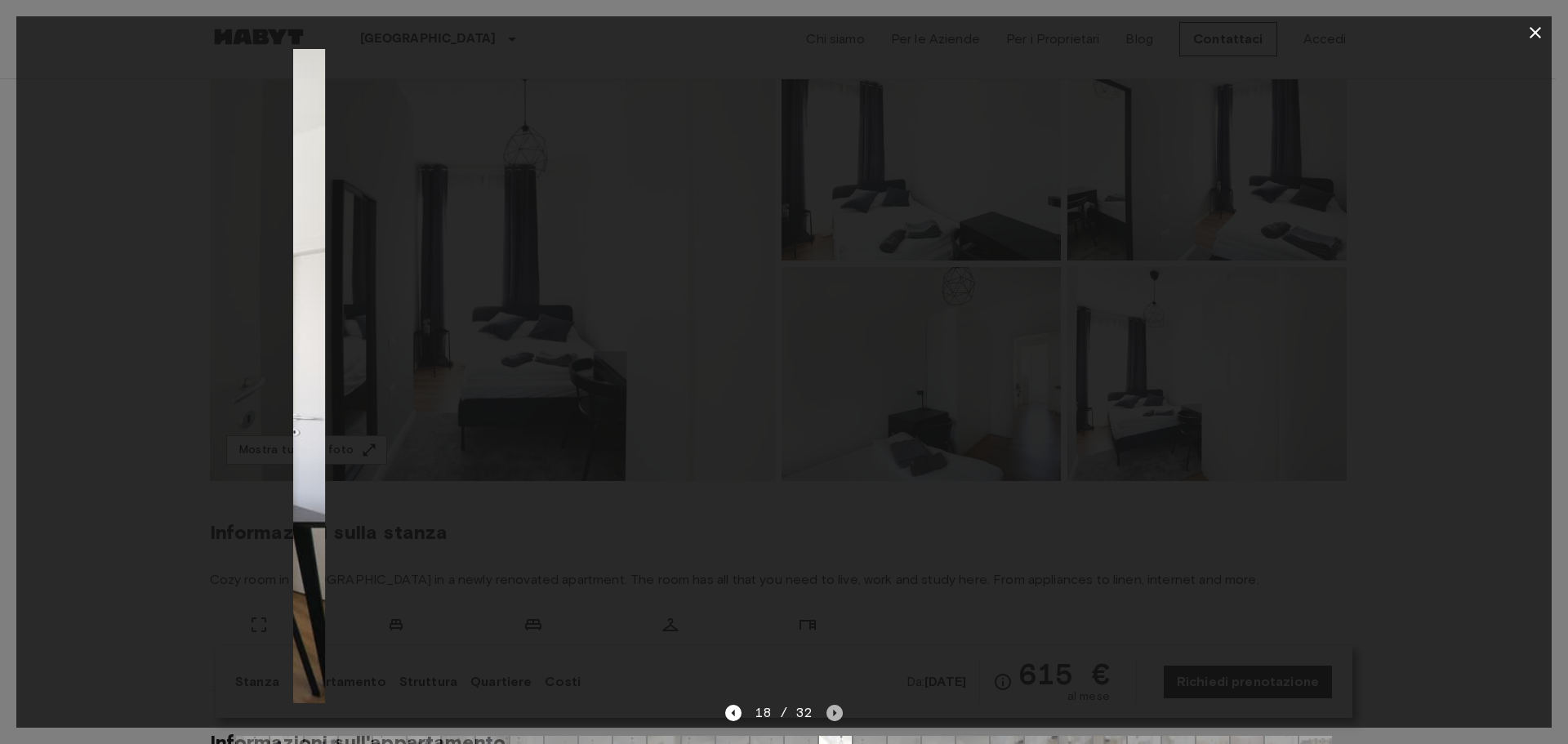
click at [837, 711] on icon "Next image" at bounding box center [834, 712] width 16 height 16
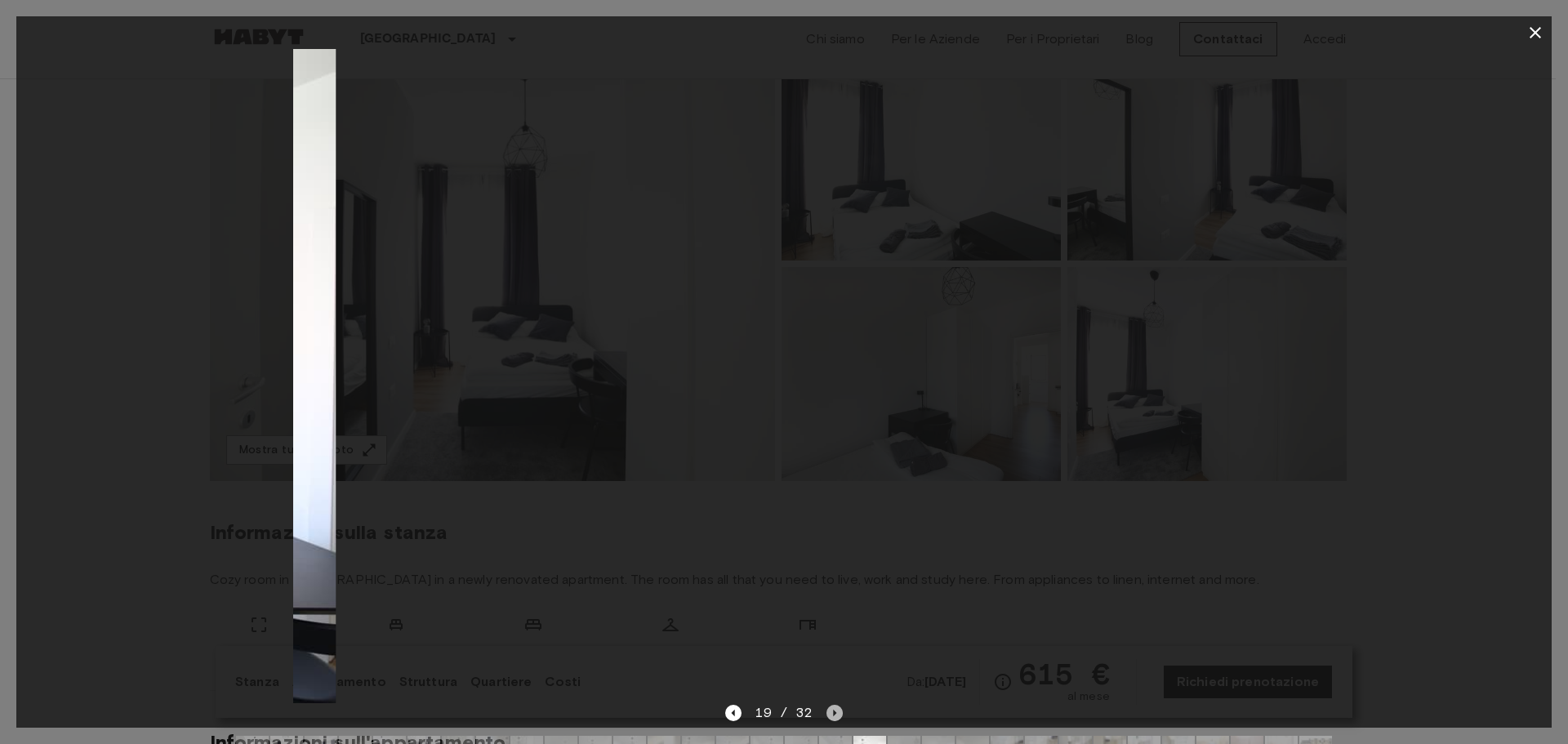
click at [837, 711] on icon "Next image" at bounding box center [834, 712] width 16 height 16
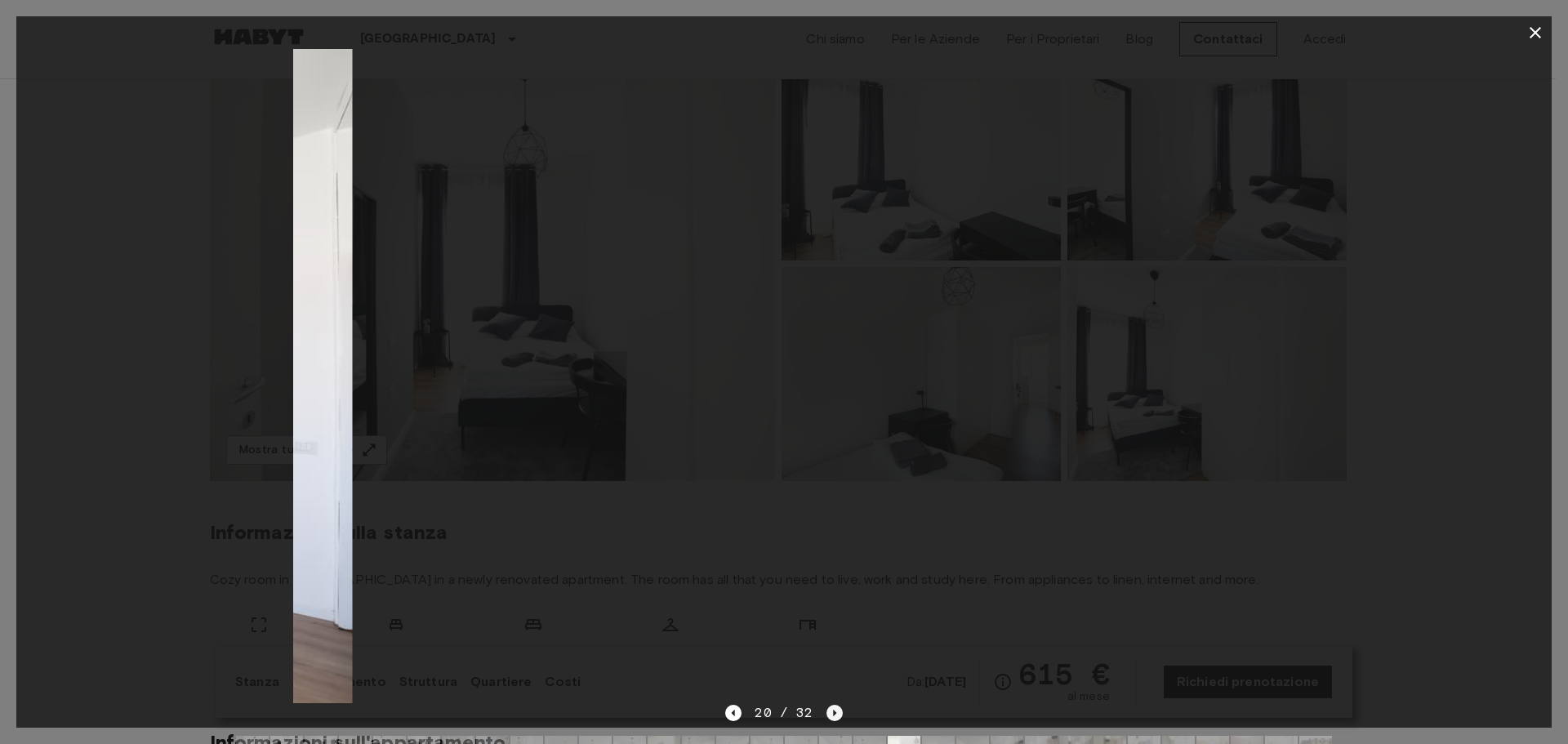
click at [837, 711] on icon "Next image" at bounding box center [834, 712] width 16 height 16
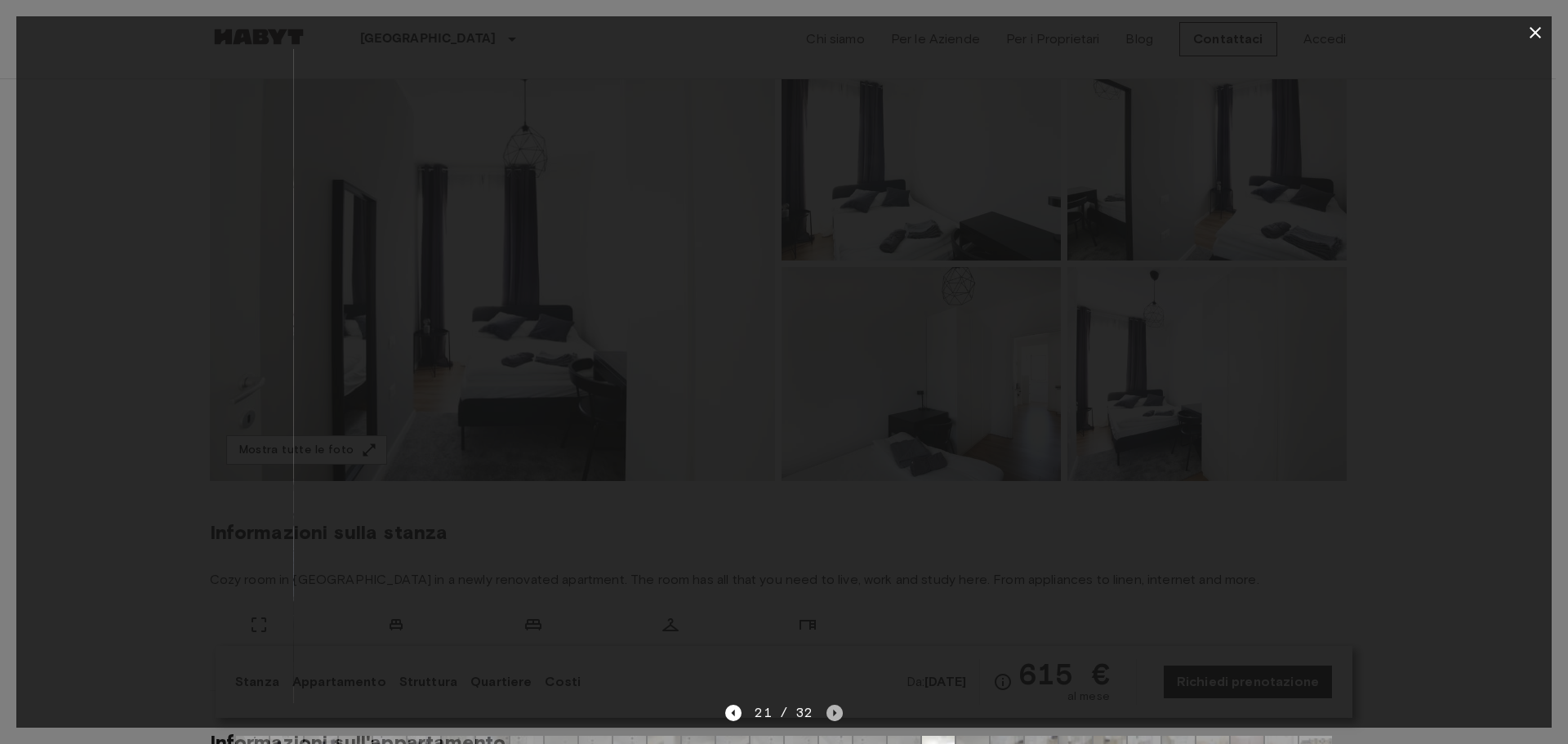
click at [830, 708] on icon "Next image" at bounding box center [834, 712] width 16 height 16
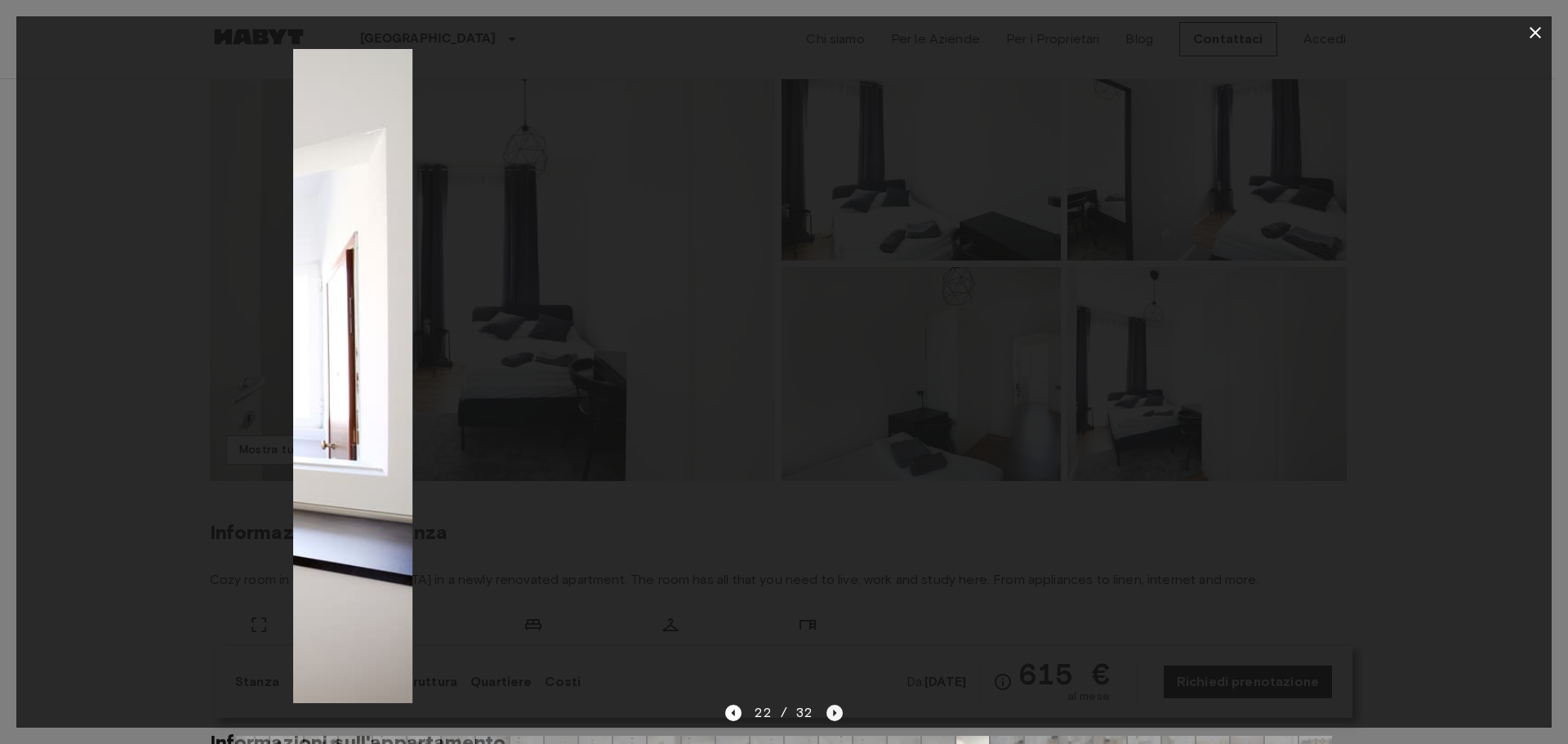
click at [830, 708] on icon "Next image" at bounding box center [834, 712] width 16 height 16
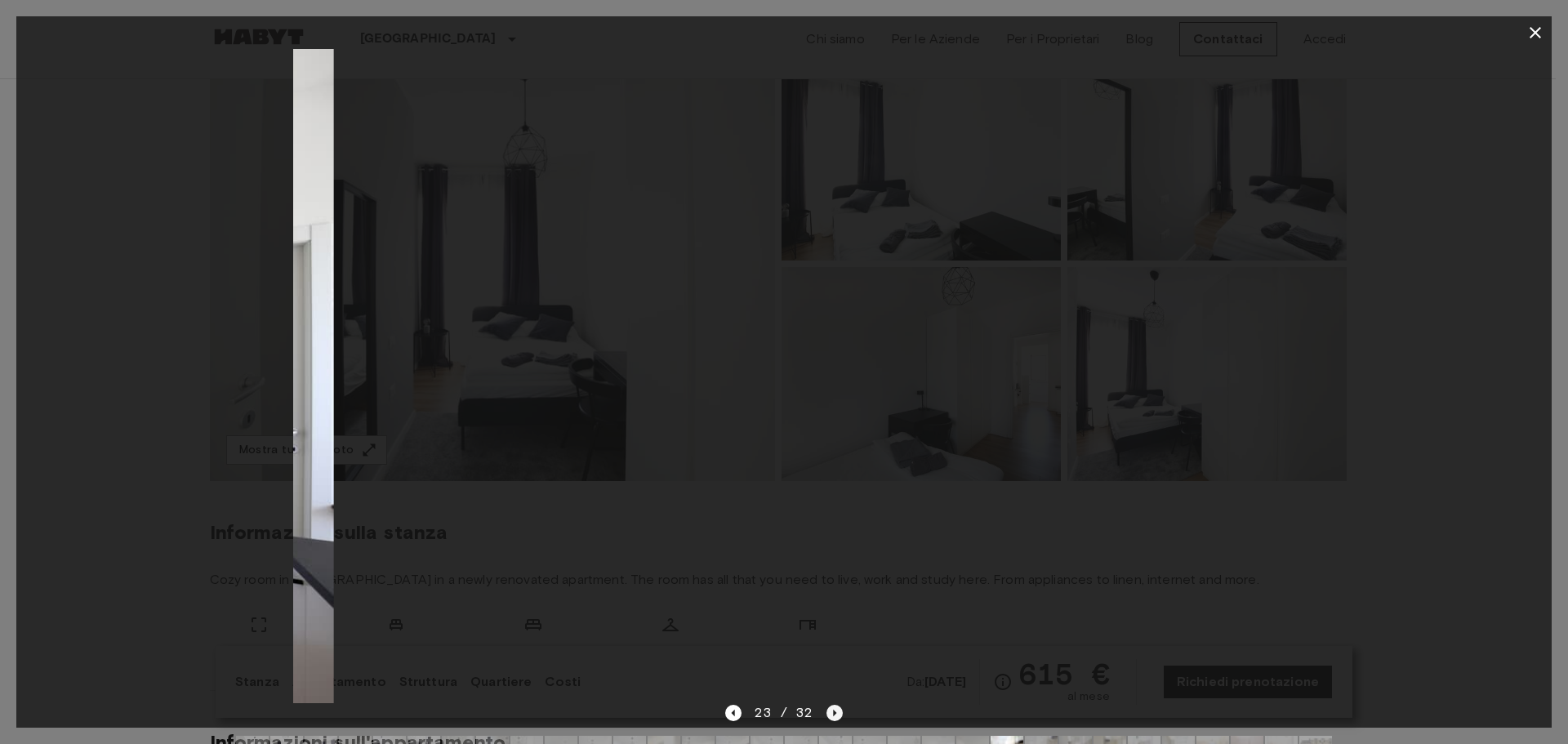
click at [830, 708] on icon "Next image" at bounding box center [834, 712] width 16 height 16
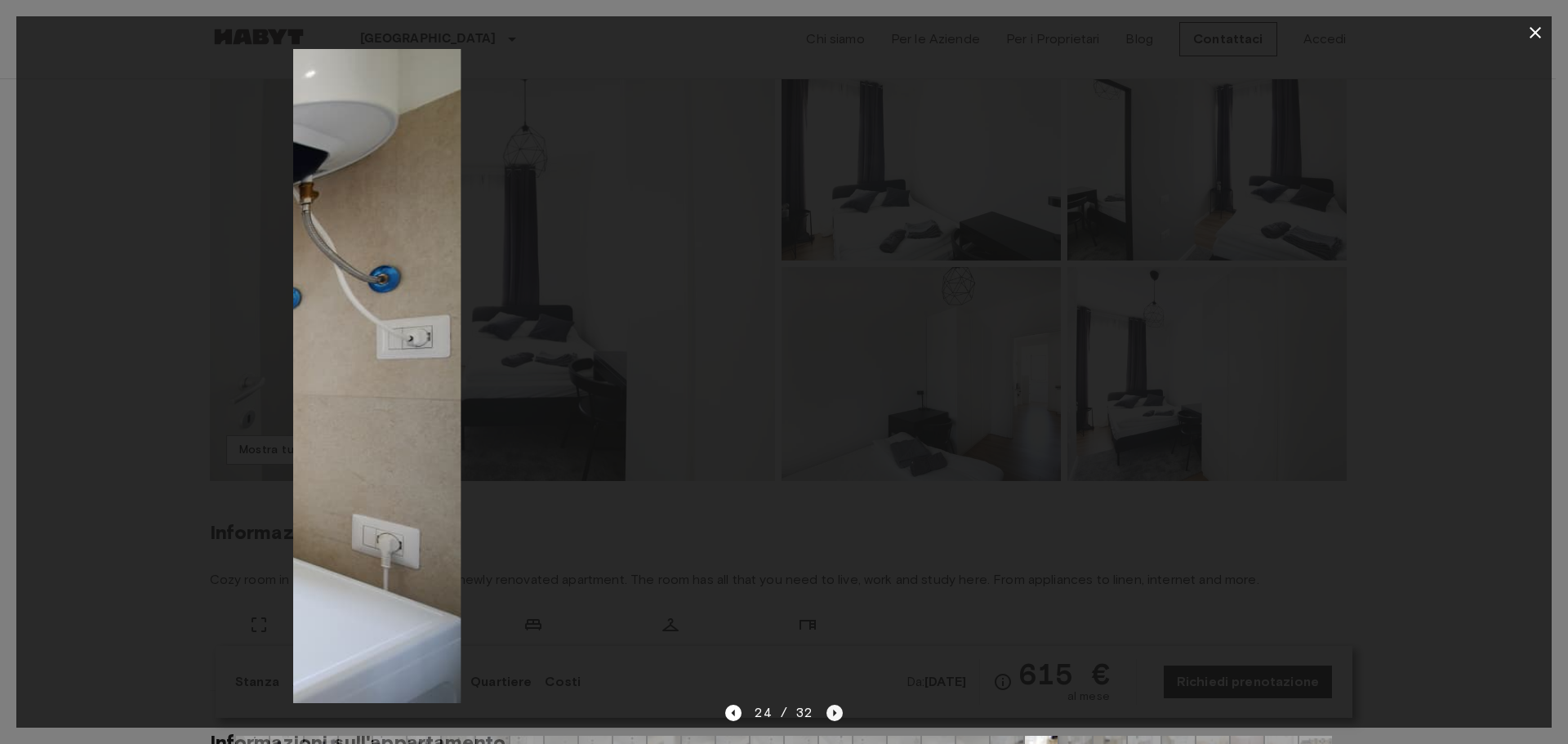
click at [830, 708] on icon "Next image" at bounding box center [834, 712] width 16 height 16
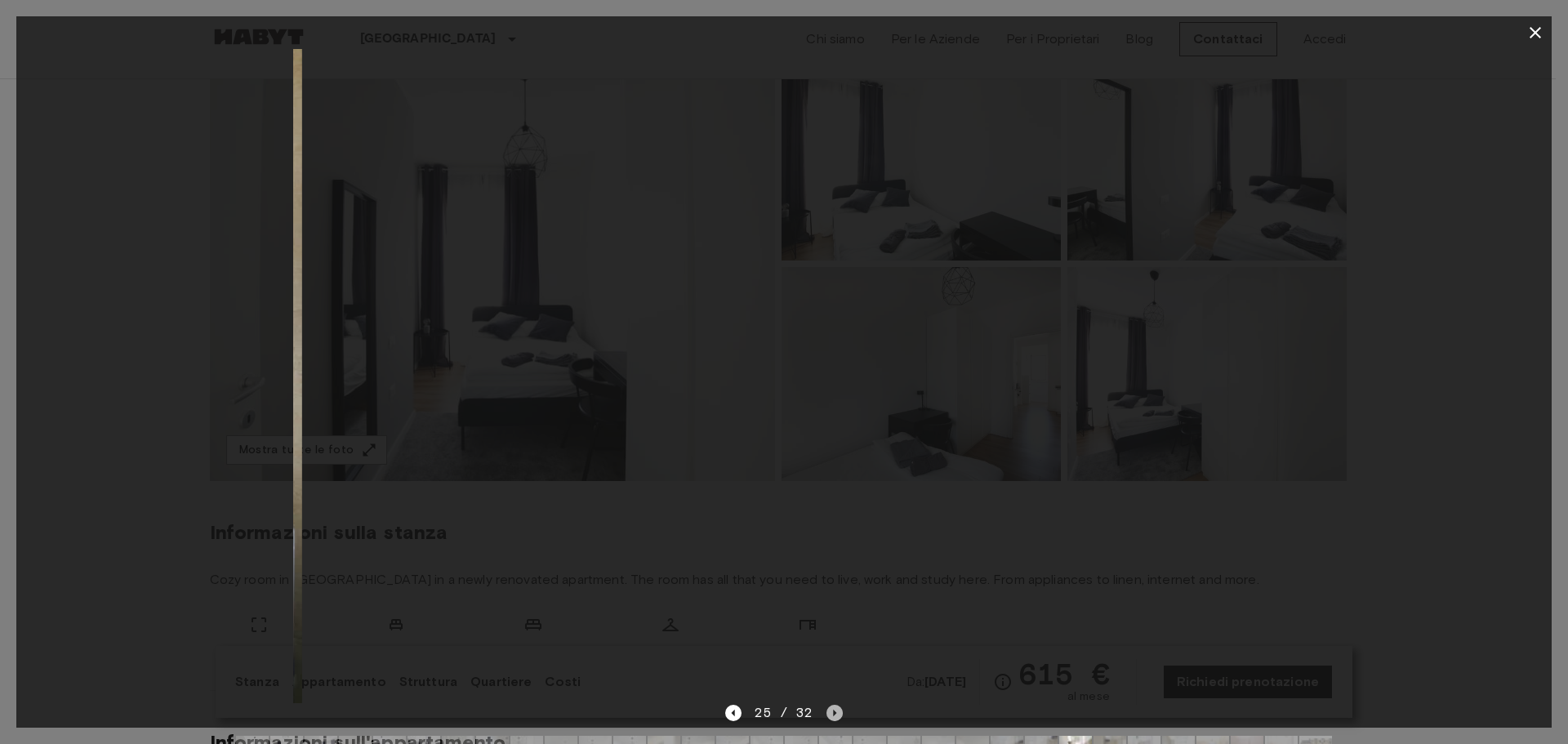
click at [830, 708] on icon "Next image" at bounding box center [834, 712] width 16 height 16
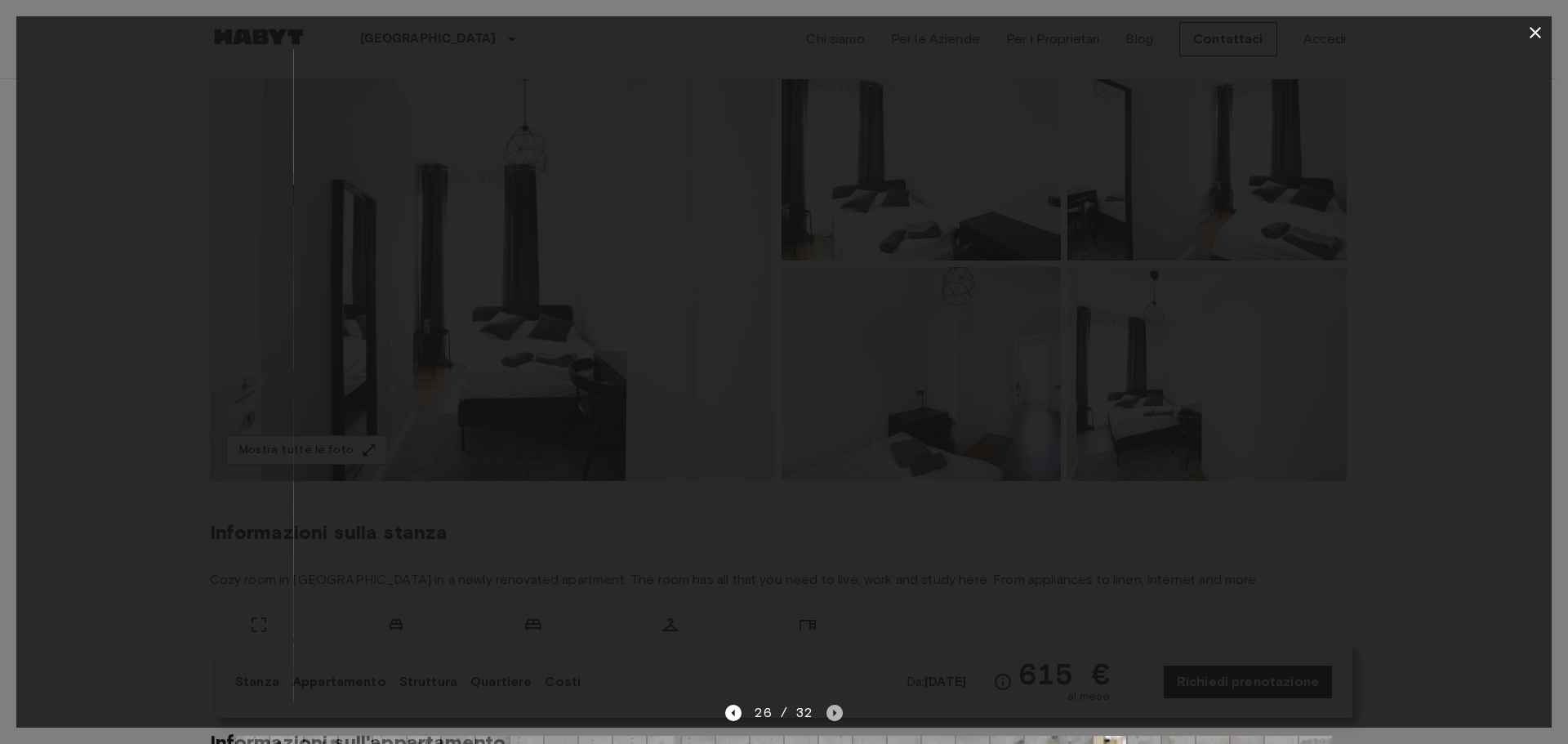
click at [830, 709] on icon "Next image" at bounding box center [834, 712] width 16 height 16
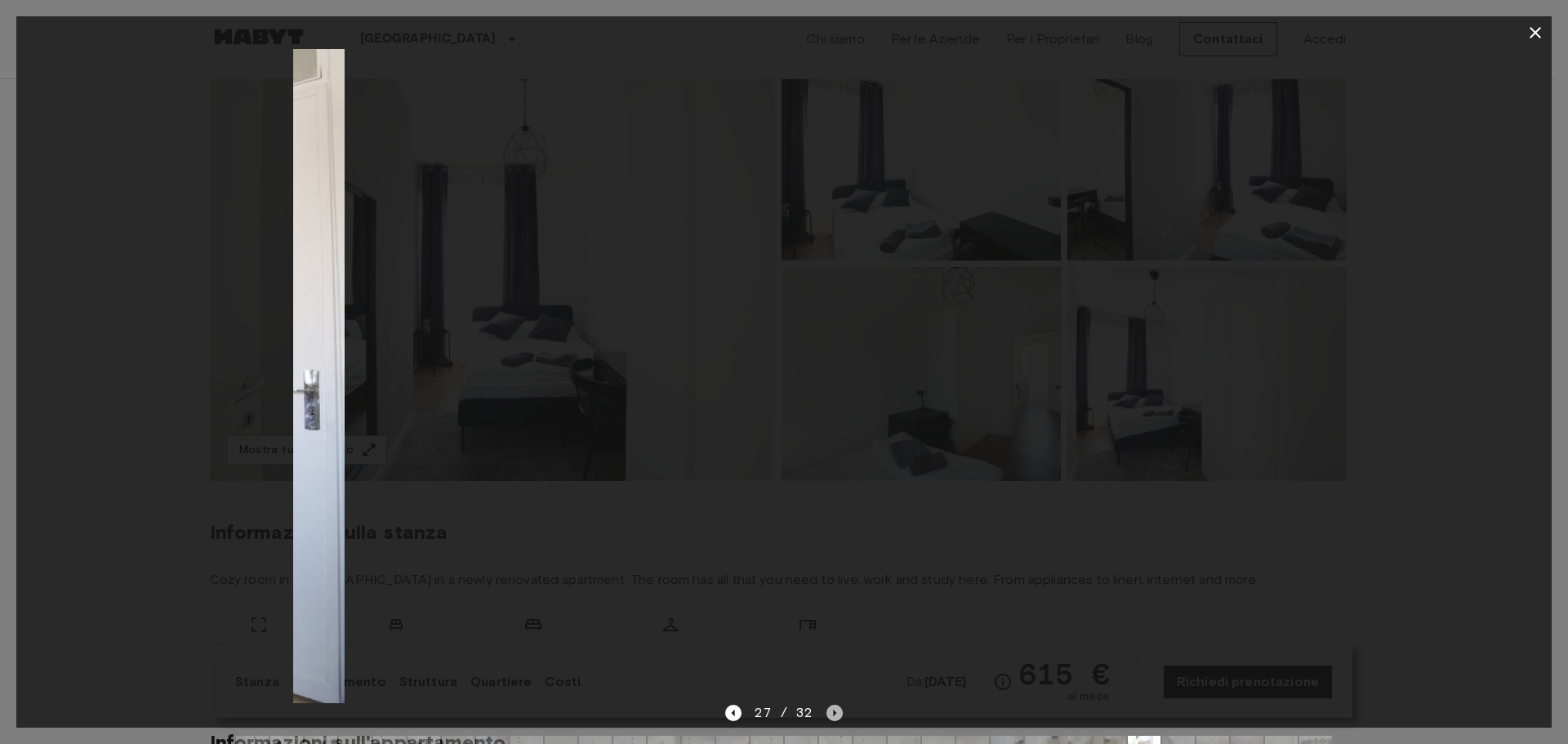
click at [830, 709] on icon "Next image" at bounding box center [834, 712] width 16 height 16
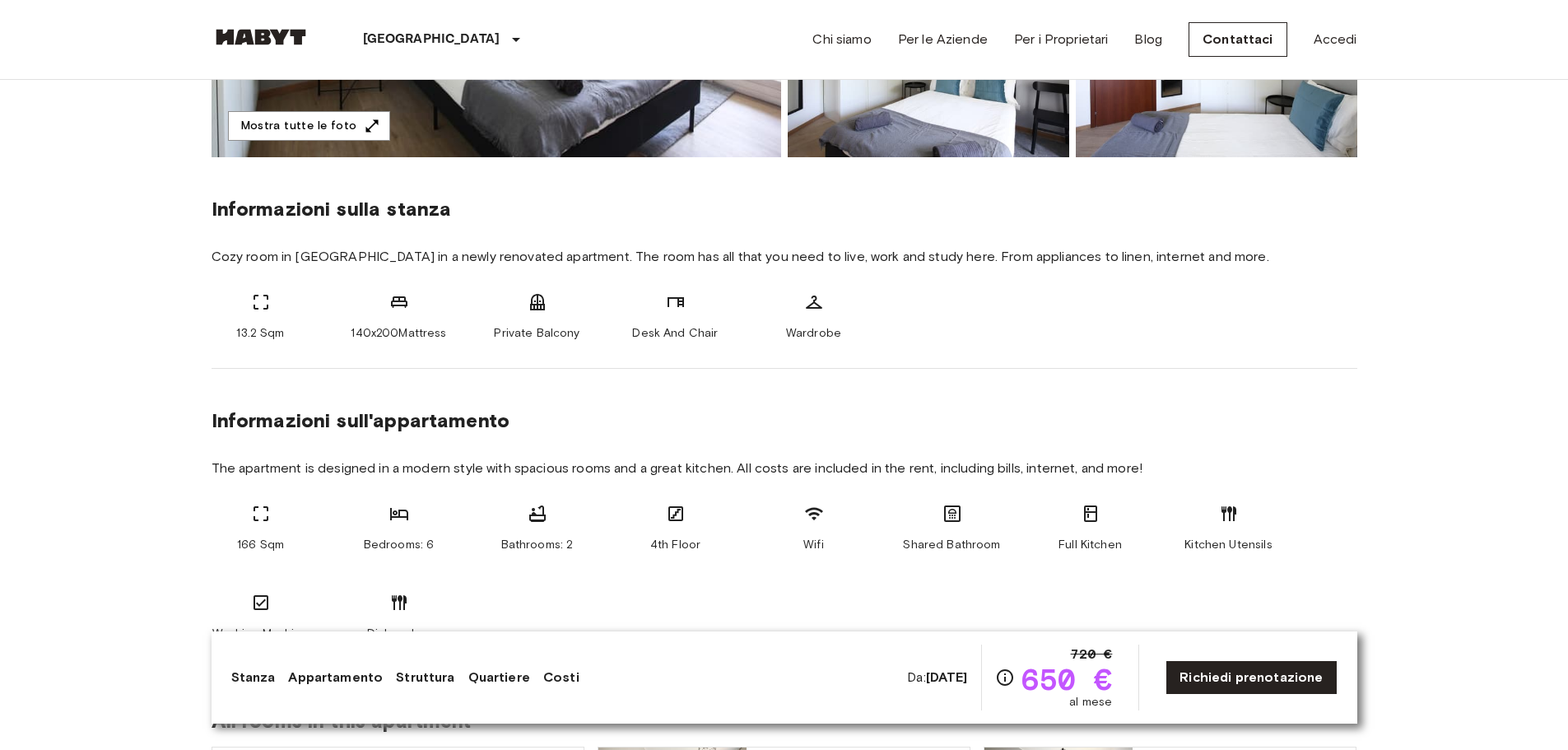
scroll to position [905, 0]
